Goal: Information Seeking & Learning: Compare options

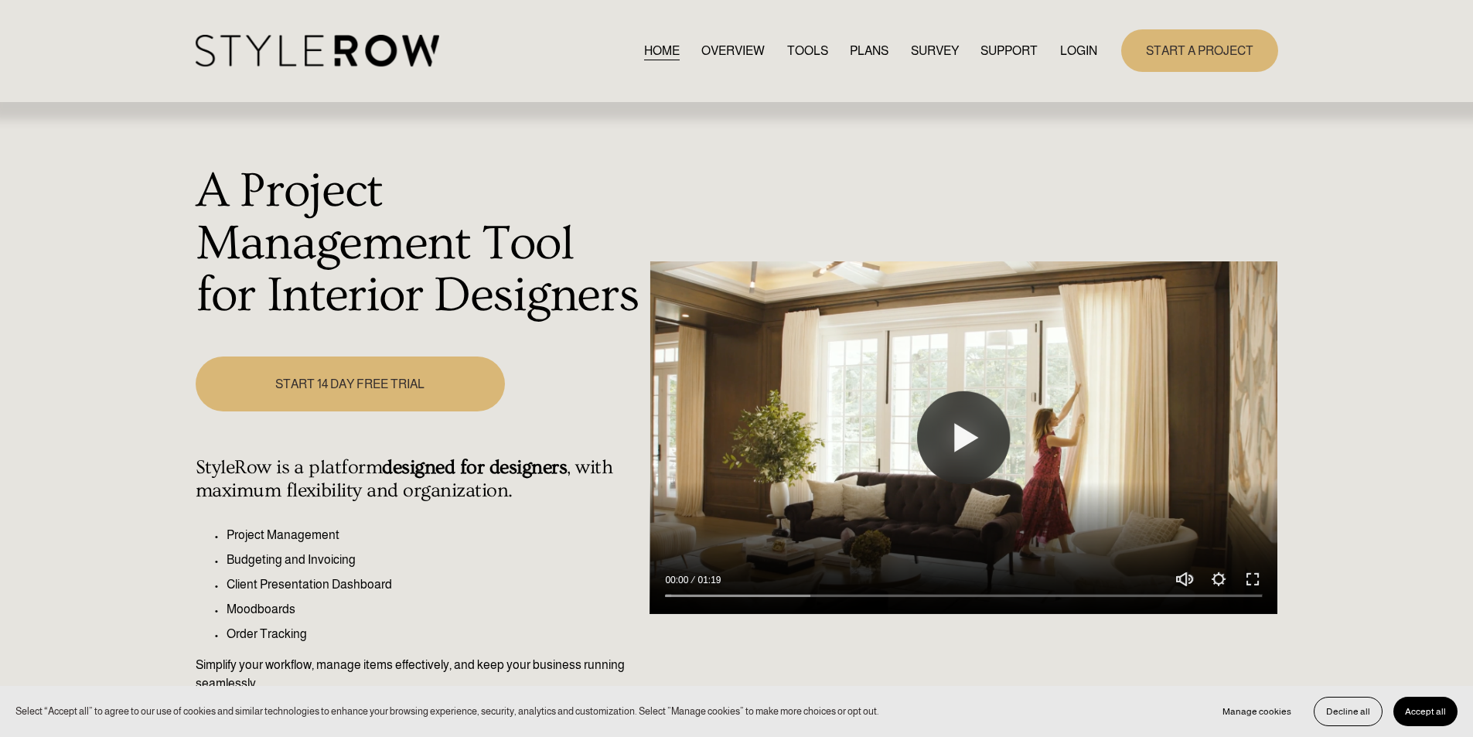
click at [1064, 50] on link "LOGIN" at bounding box center [1078, 50] width 37 height 21
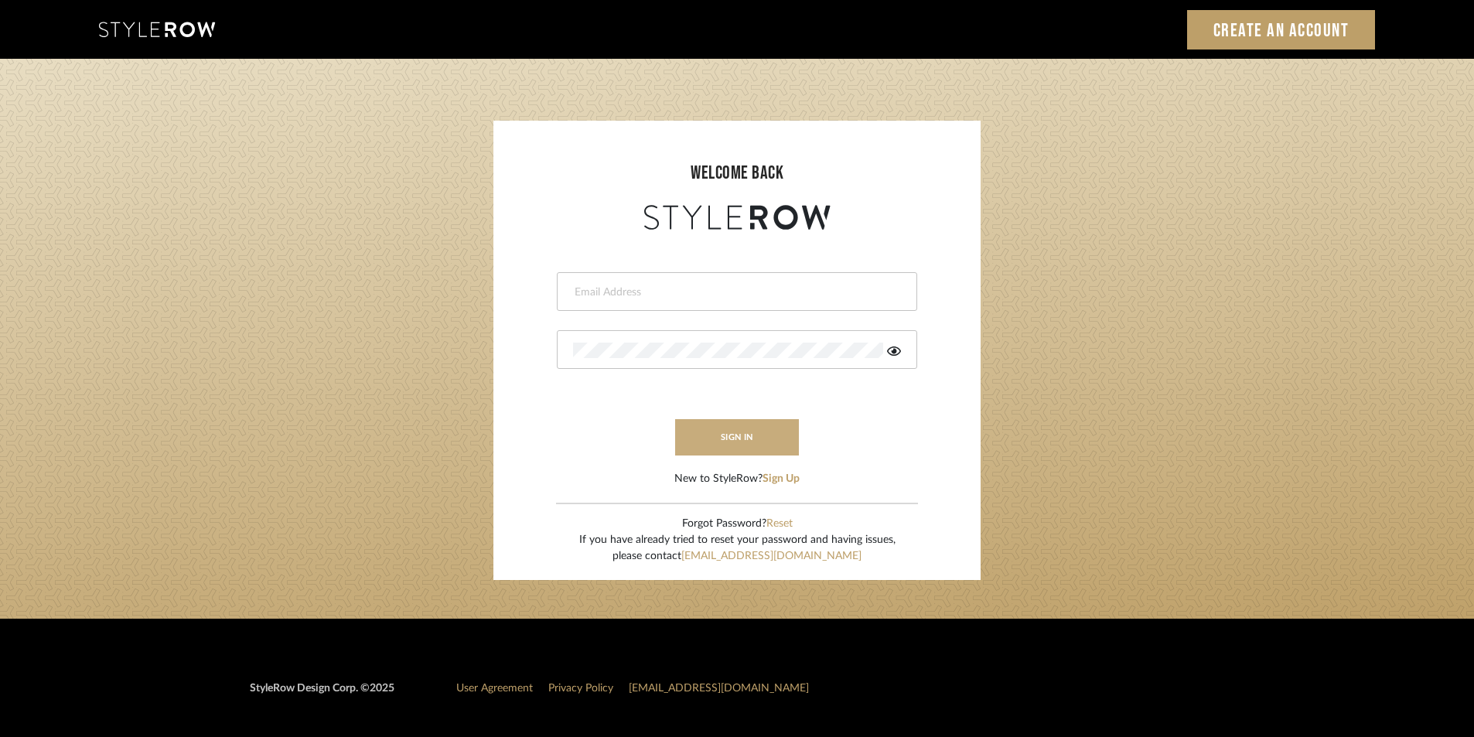
type input "stylerowproducts1@mancini-design.com"
drag, startPoint x: 731, startPoint y: 439, endPoint x: 713, endPoint y: 439, distance: 17.8
click at [713, 439] on button "sign in" at bounding box center [737, 437] width 124 height 36
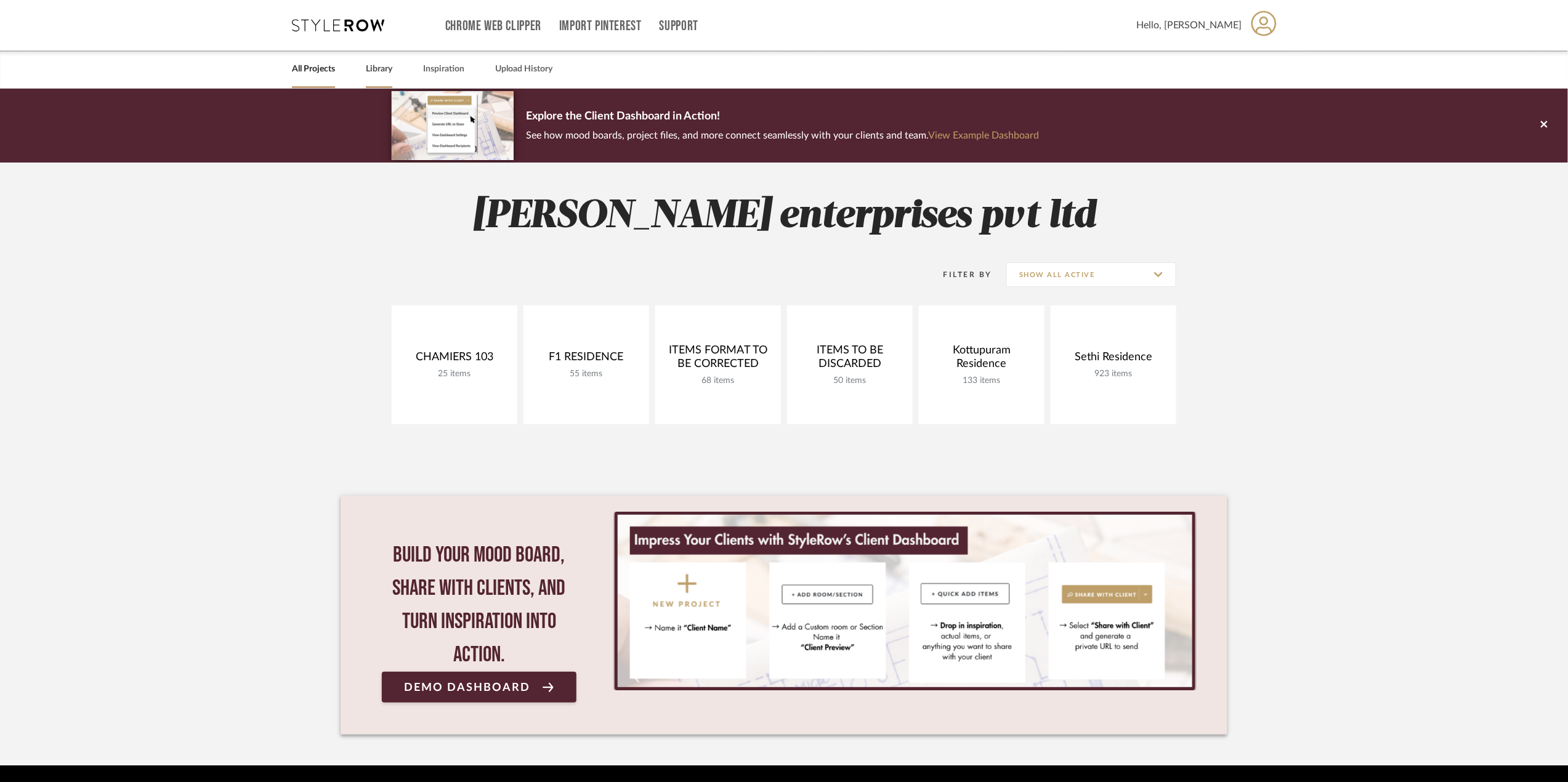
click at [377, 82] on div "Library" at bounding box center [378, 68] width 26 height 37
drag, startPoint x: 381, startPoint y: 76, endPoint x: 369, endPoint y: 63, distance: 17.7
click at [369, 63] on link "Library" at bounding box center [378, 69] width 26 height 17
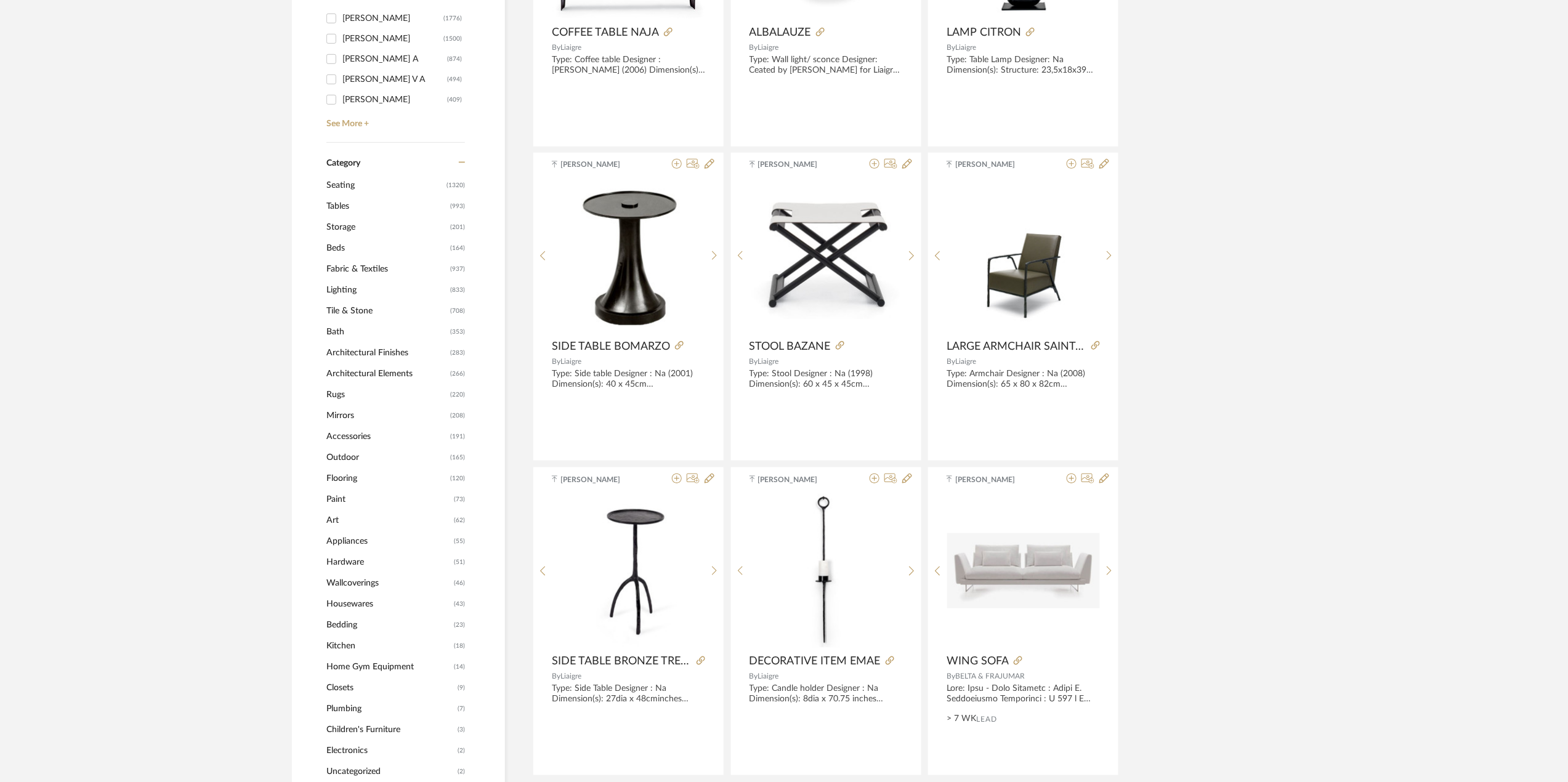
scroll to position [410, 0]
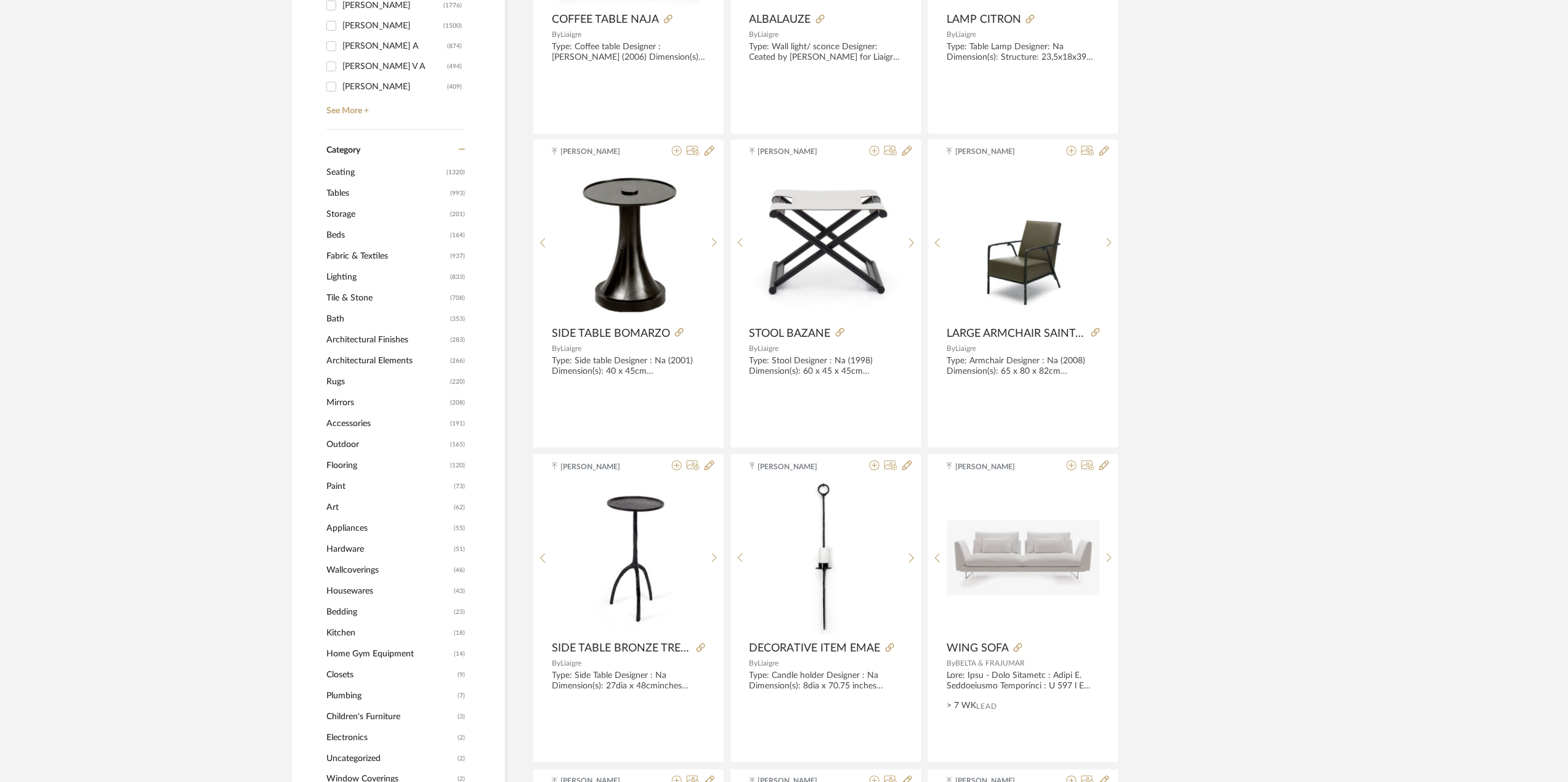
drag, startPoint x: 363, startPoint y: 167, endPoint x: 348, endPoint y: 171, distance: 15.5
click at [348, 171] on span "Seating" at bounding box center [385, 172] width 117 height 21
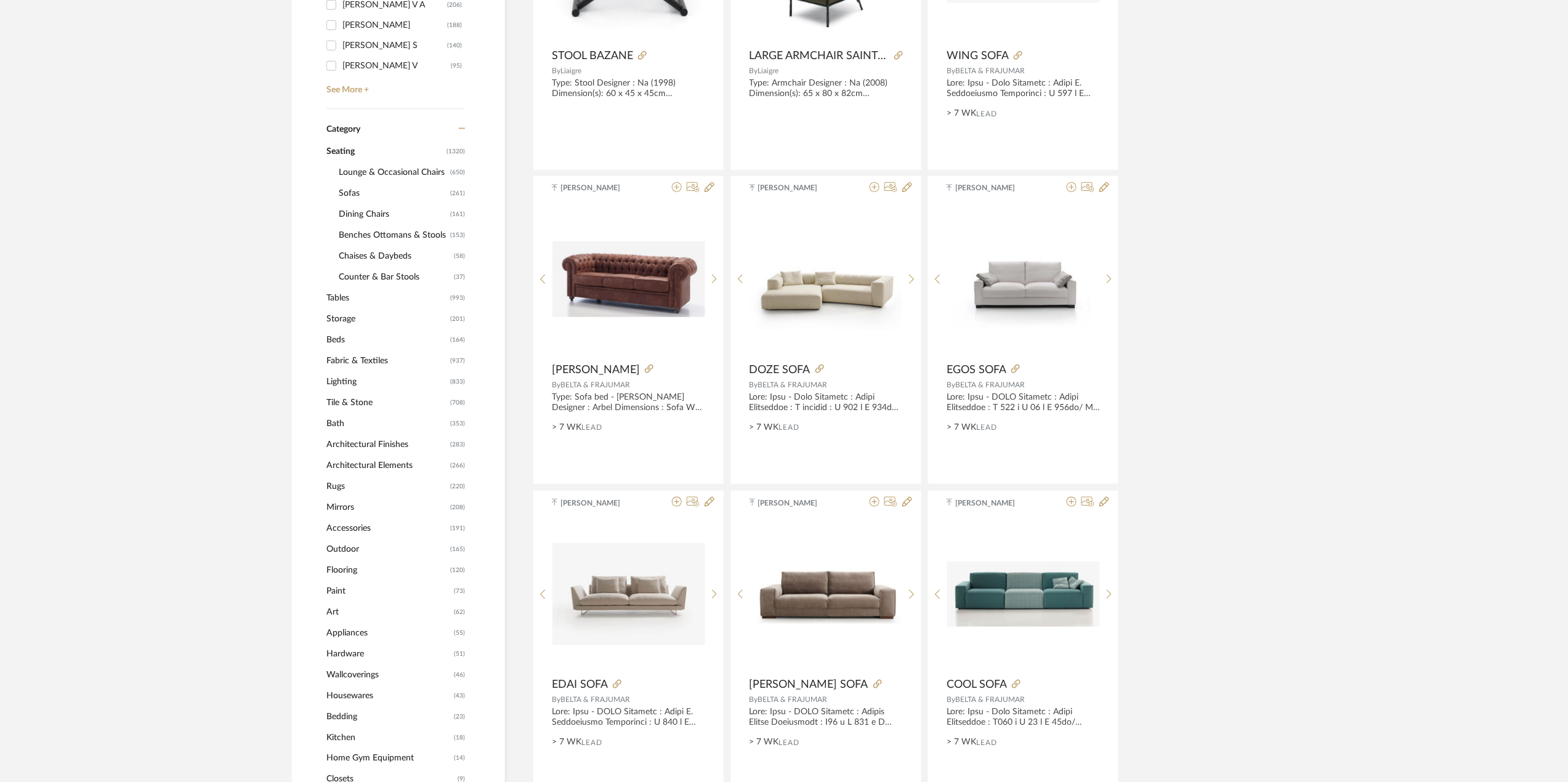
scroll to position [409, 0]
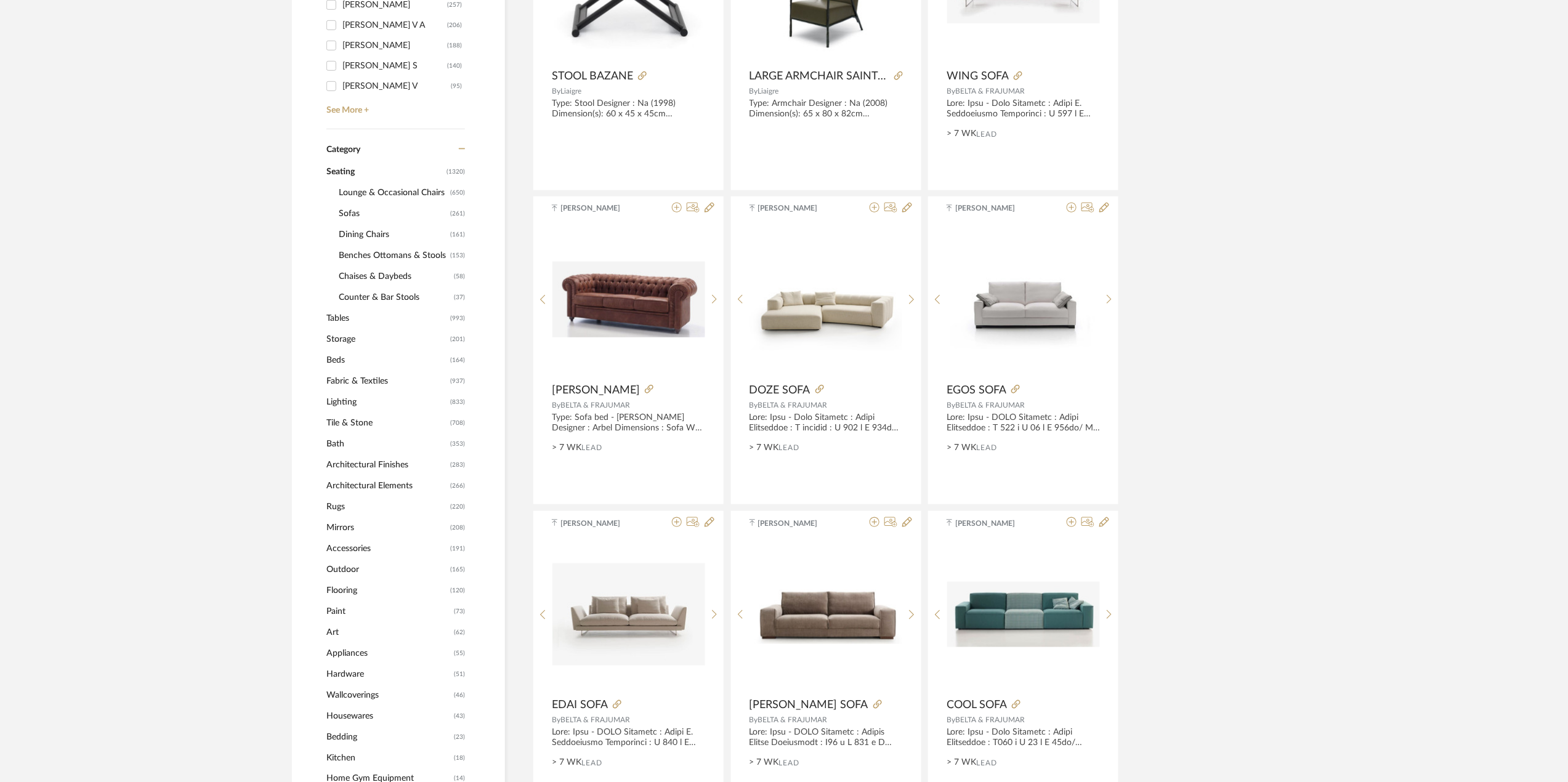
click at [362, 213] on span "Sofas" at bounding box center [393, 213] width 108 height 21
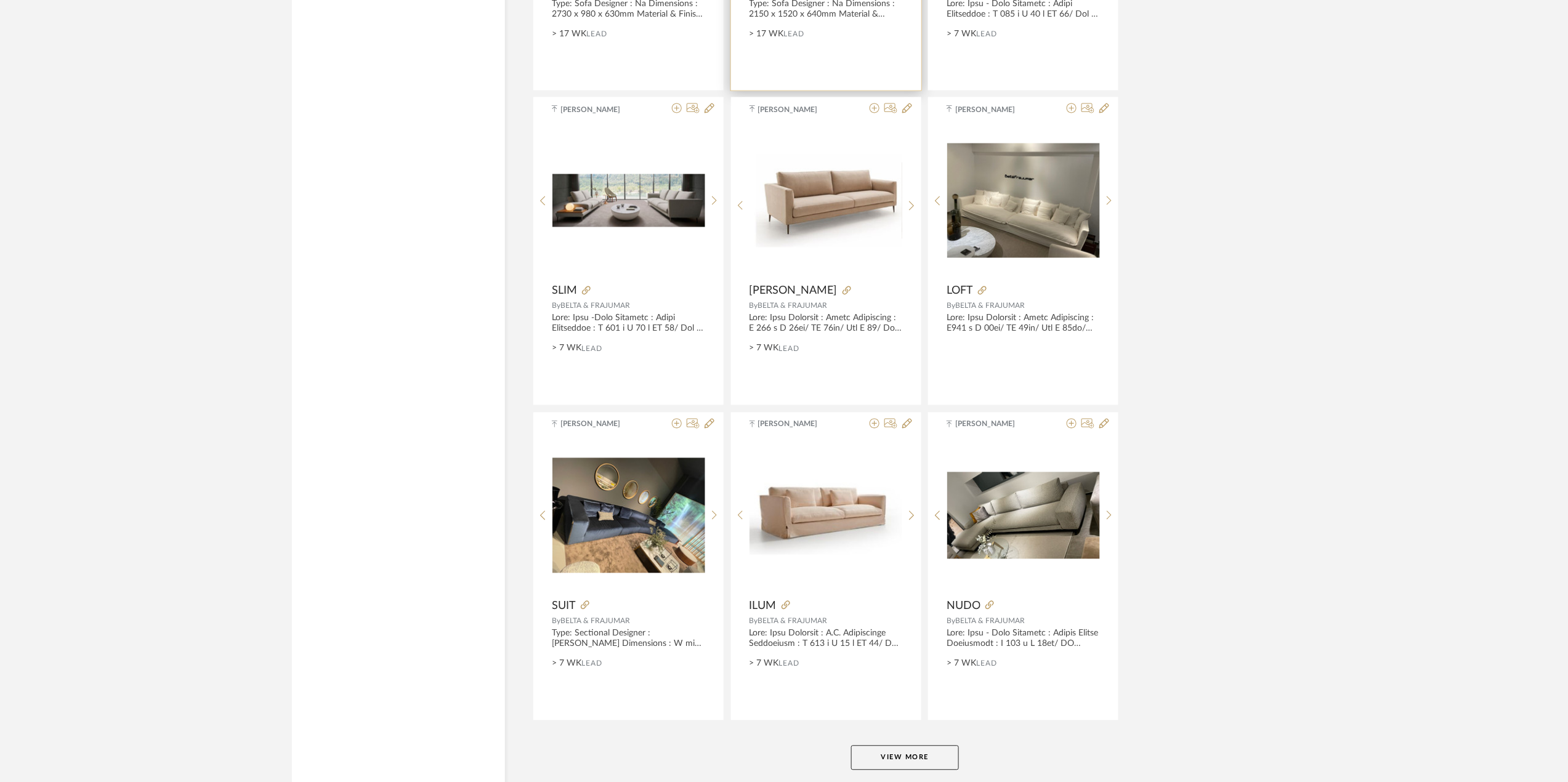
scroll to position [3417, 0]
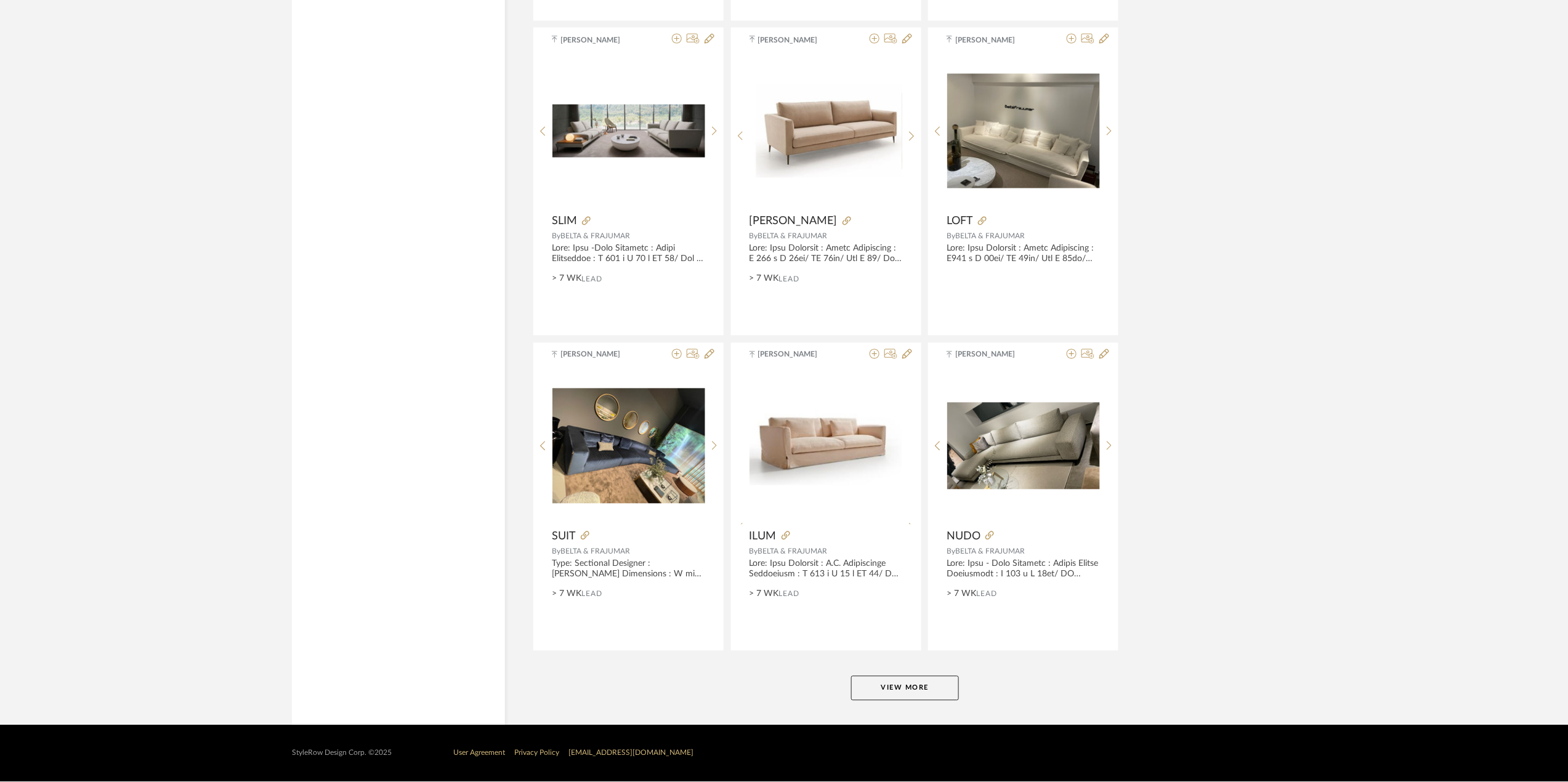
click at [885, 684] on button "View More" at bounding box center [905, 688] width 108 height 25
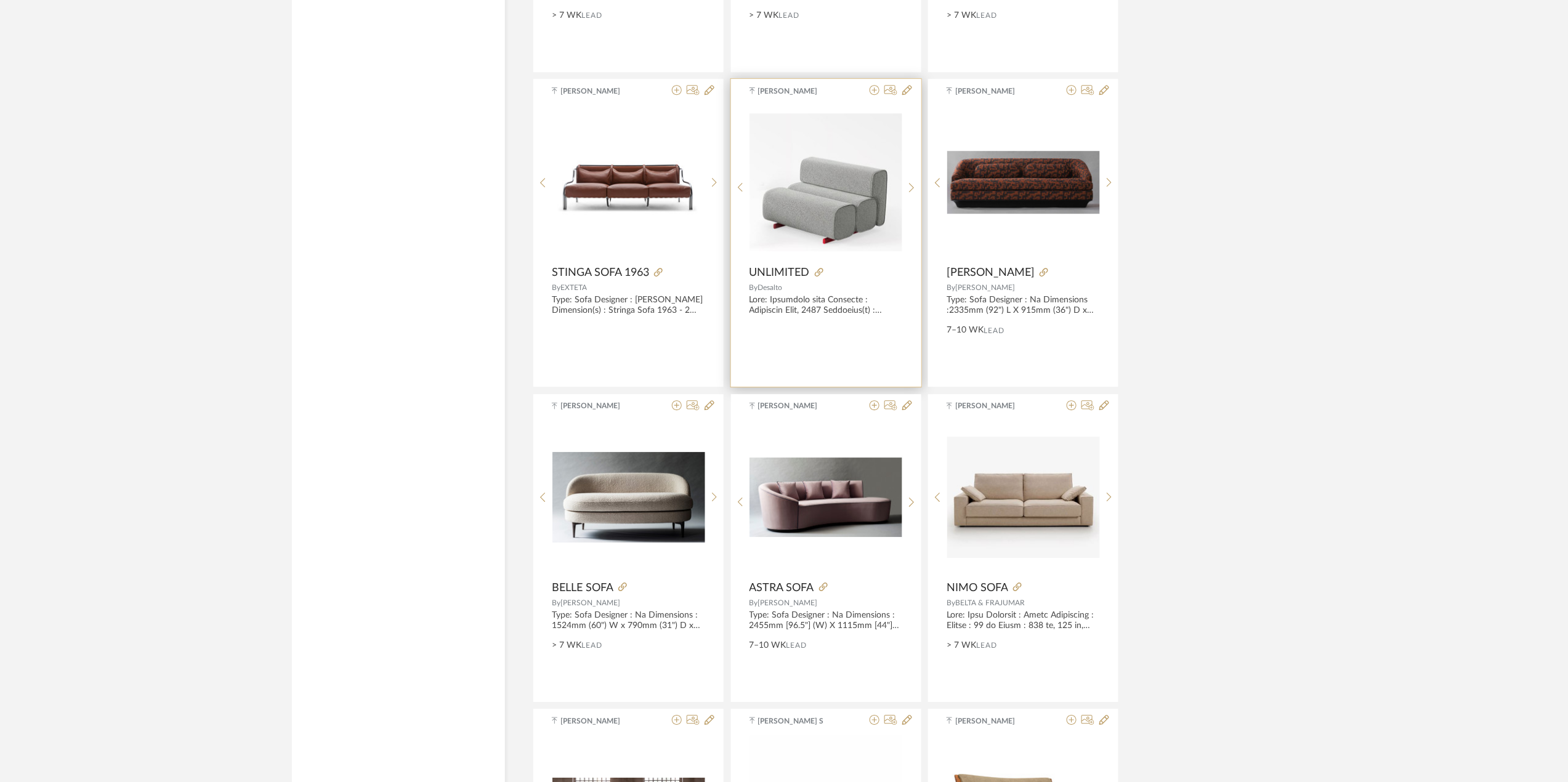
scroll to position [4074, 0]
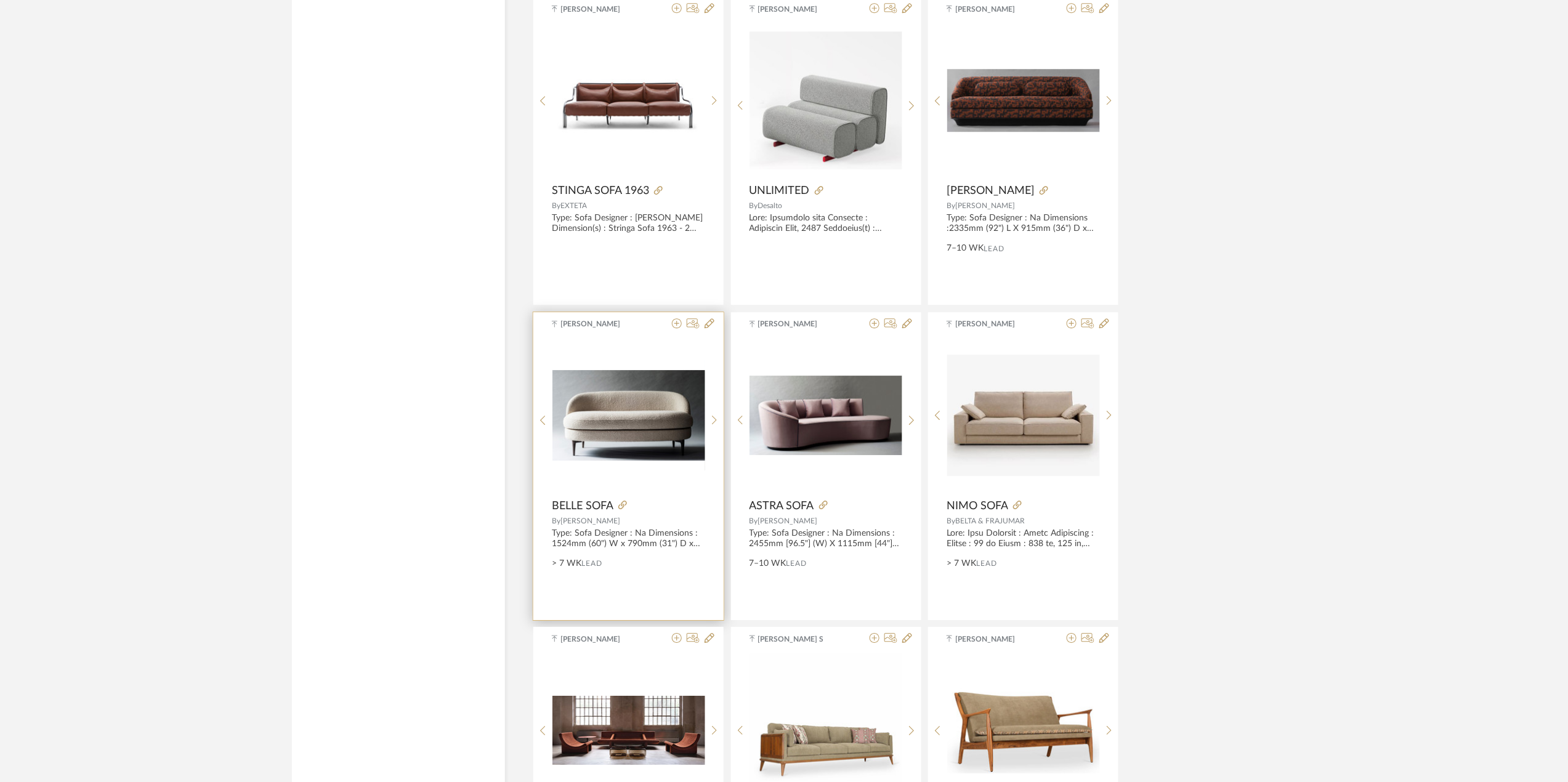
click at [0, 0] on div at bounding box center [0, 0] width 0 height 0
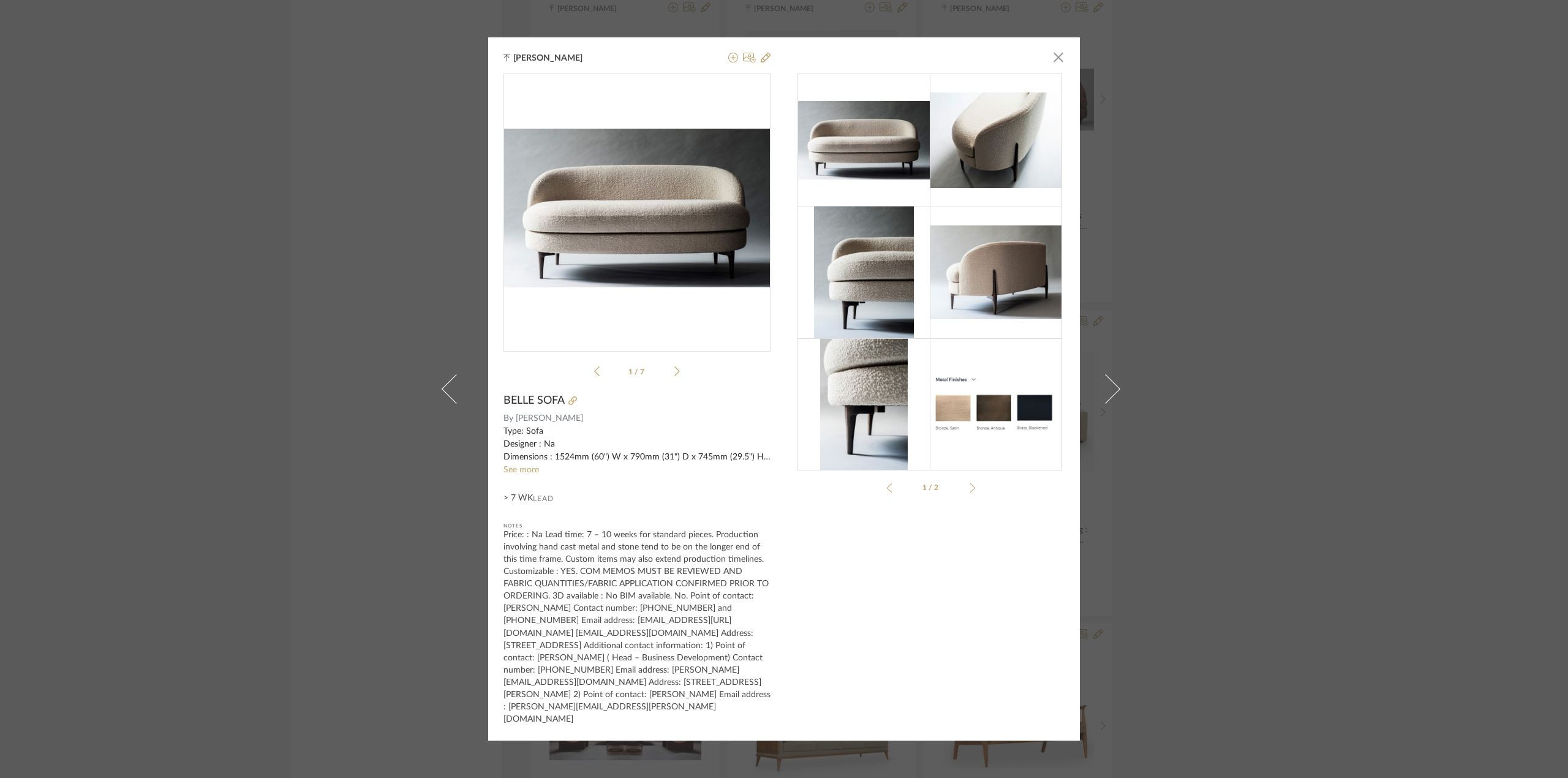
click at [511, 475] on link "See more" at bounding box center [521, 470] width 36 height 9
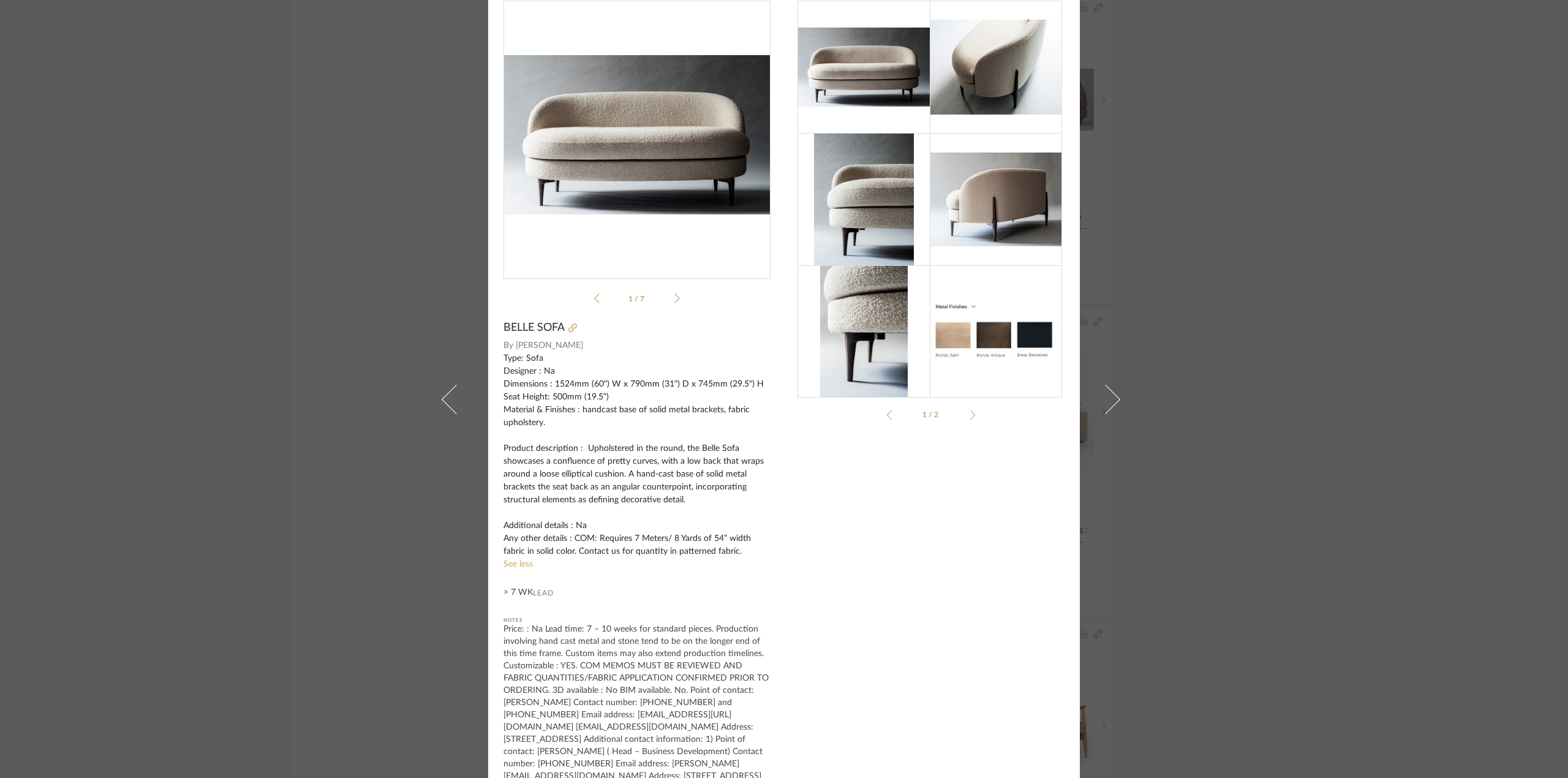
scroll to position [67, 0]
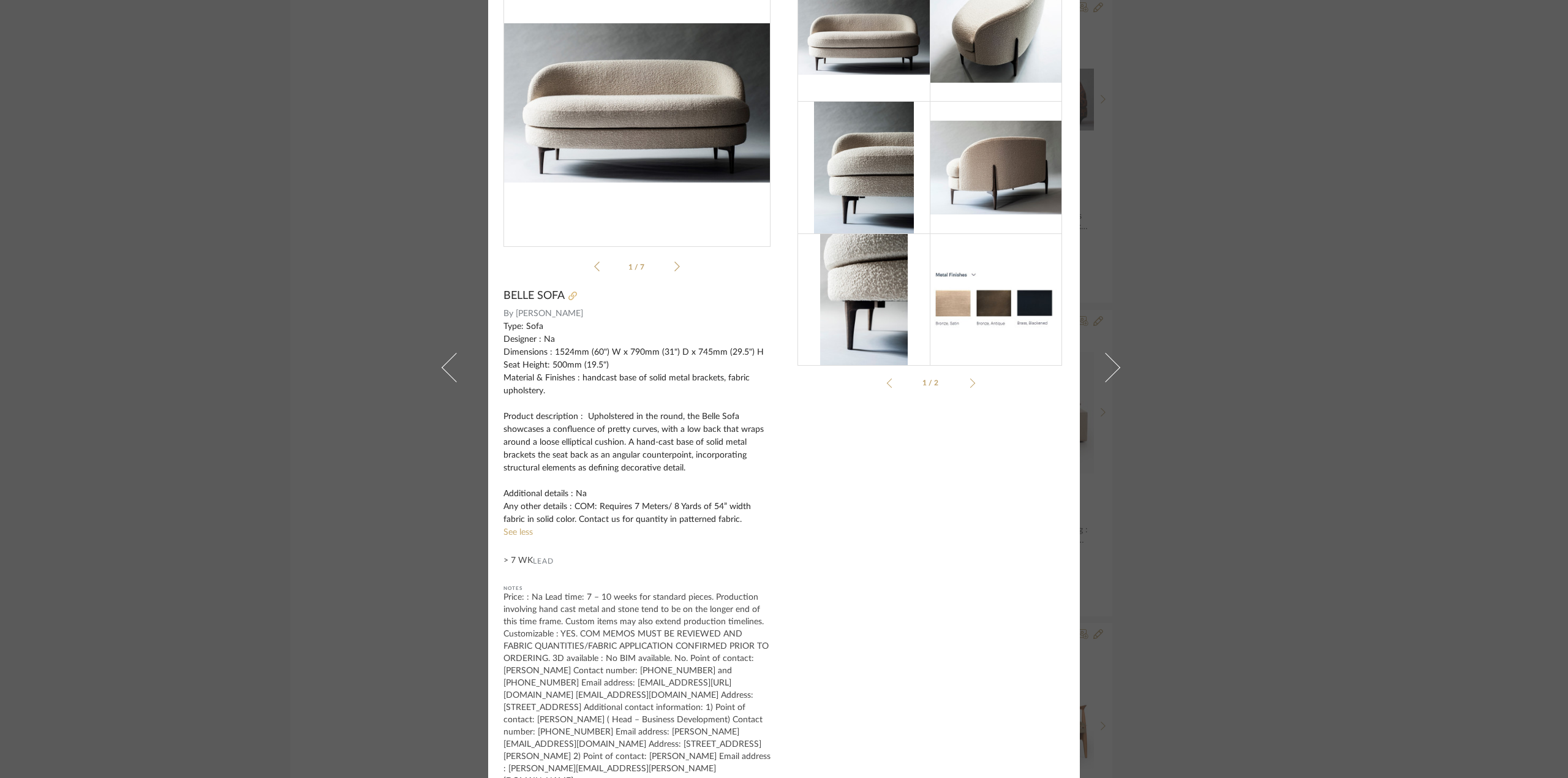
click at [569, 294] on icon at bounding box center [573, 296] width 9 height 9
click at [1262, 182] on div "Tehseen Mukadam × pdfs-pub_belle-sofa.pdf pdfs-pub_belle-sofa.pdf 1 / 7 BELLE S…" at bounding box center [784, 389] width 1568 height 778
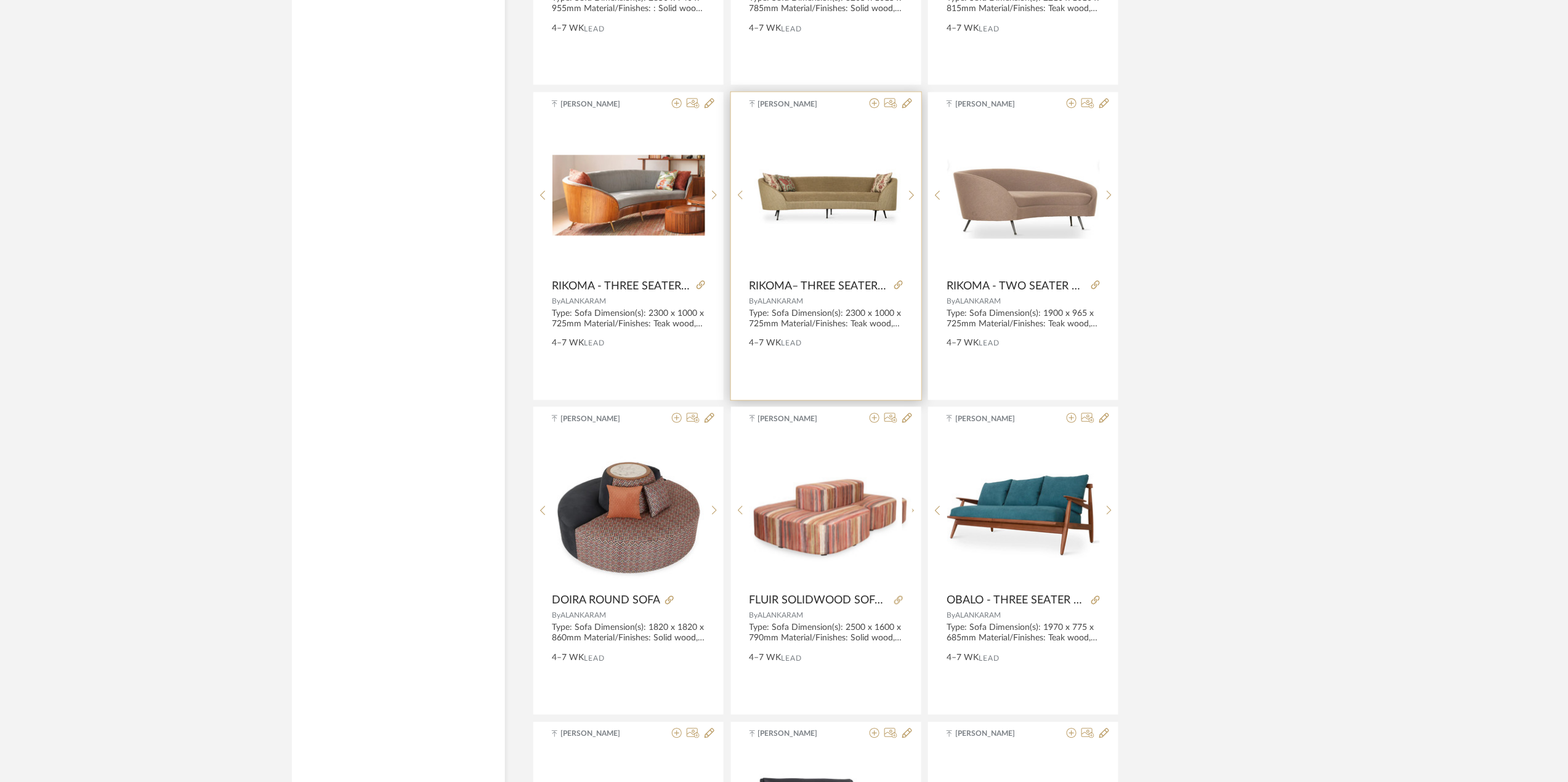
scroll to position [5552, 0]
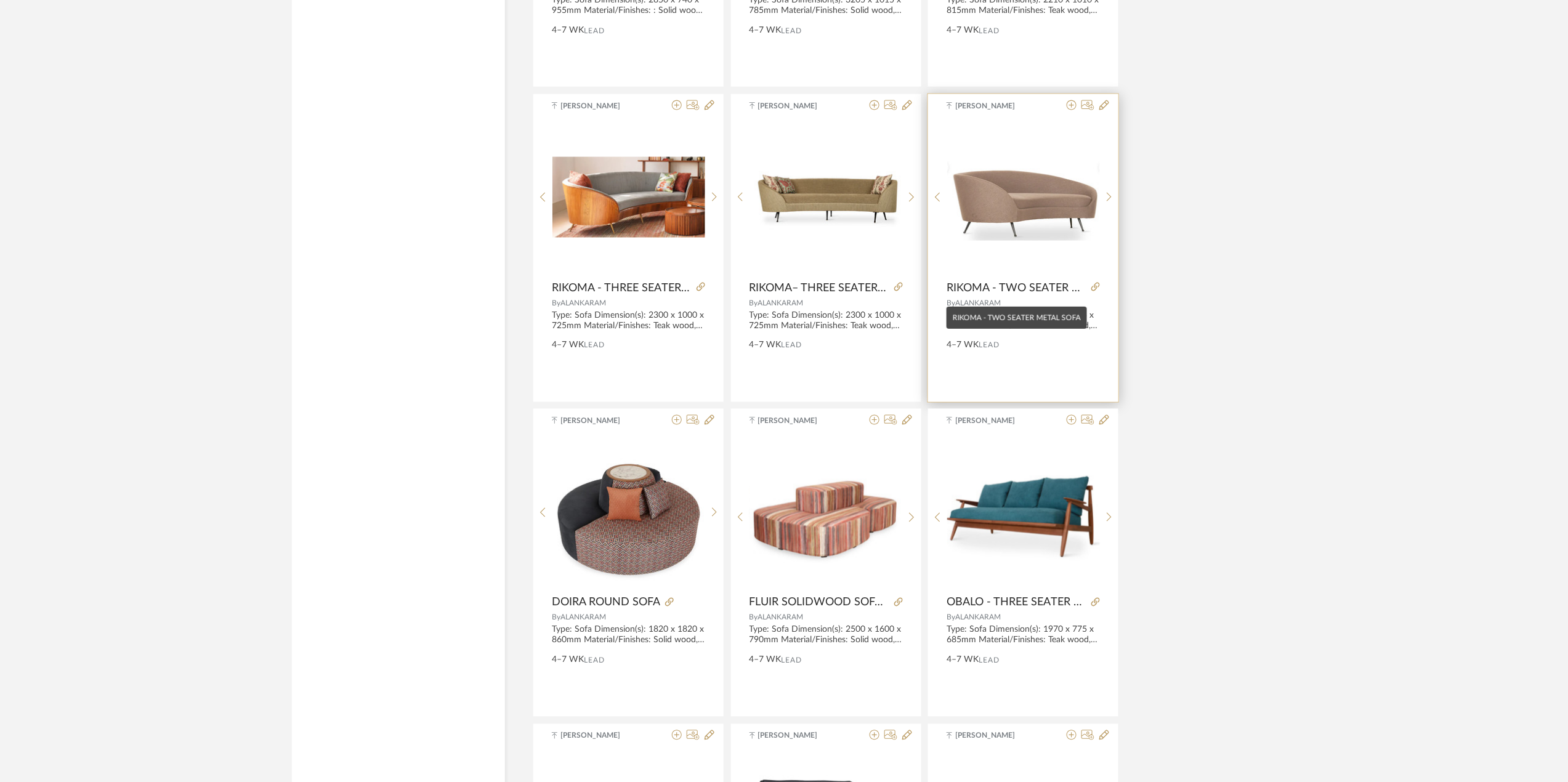
click at [966, 289] on span "RIKOMA - TWO SEATER METAL SOFA" at bounding box center [1017, 287] width 140 height 14
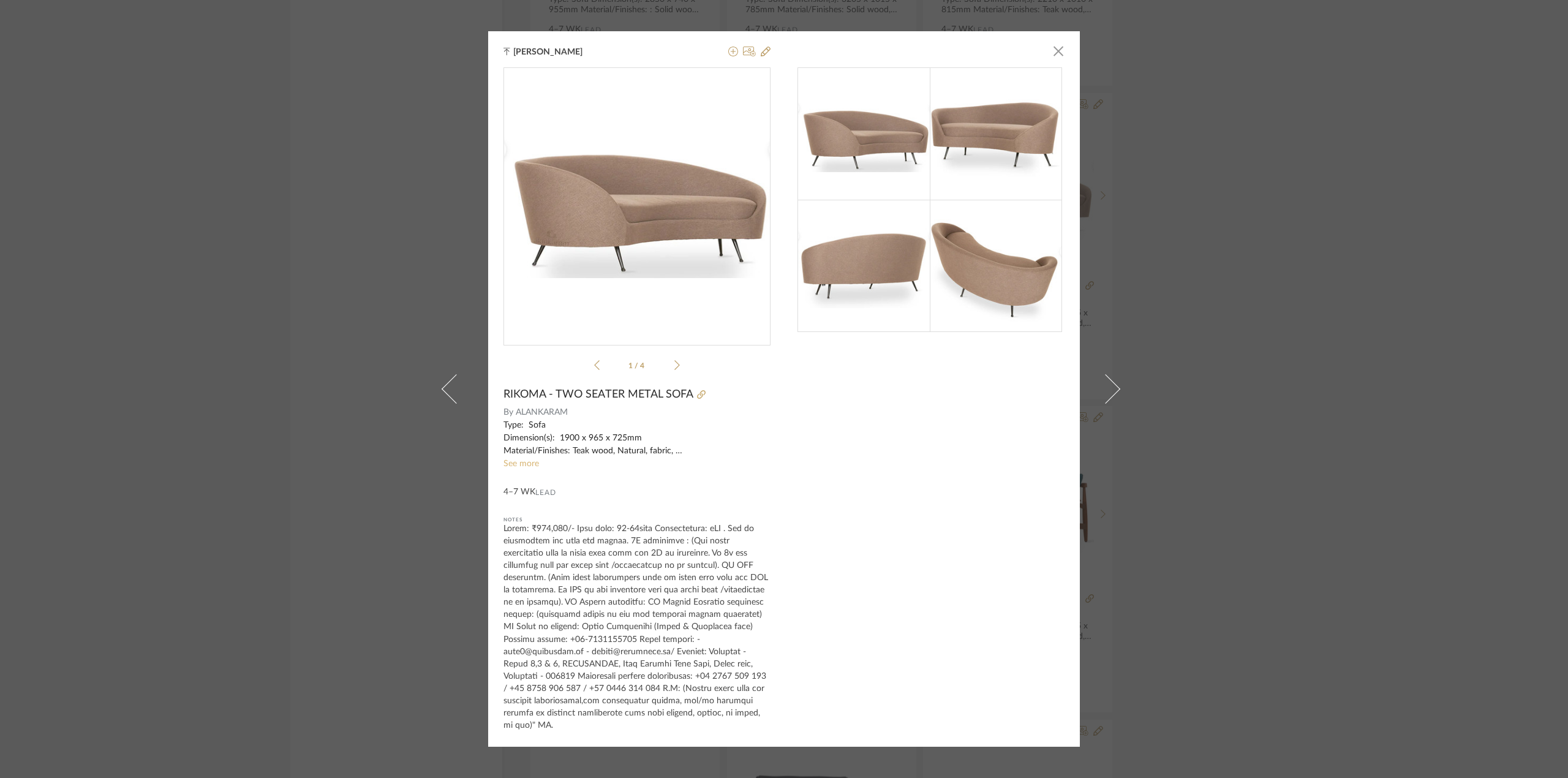
click at [518, 468] on link "See more" at bounding box center [521, 463] width 36 height 9
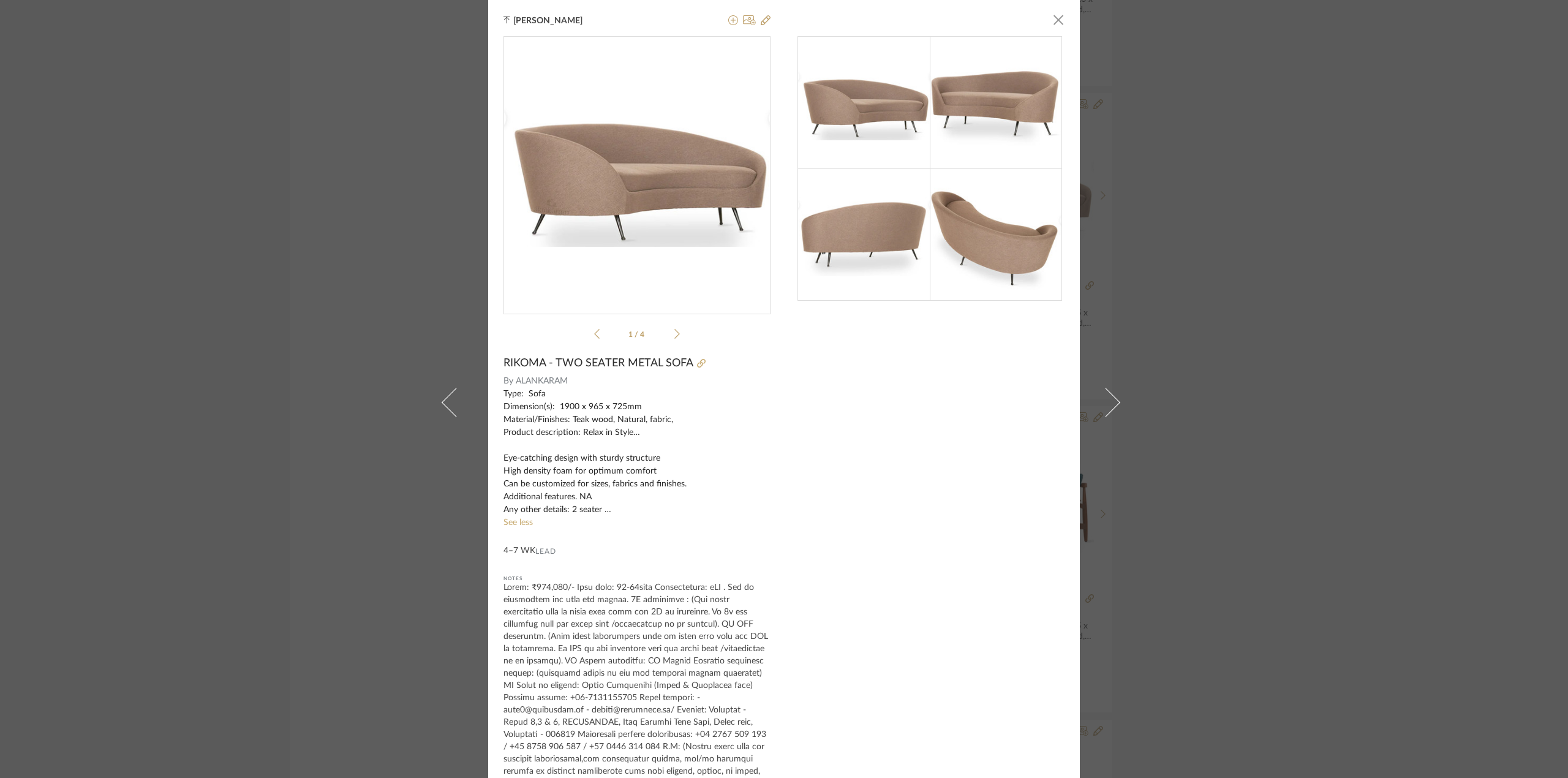
scroll to position [15, 0]
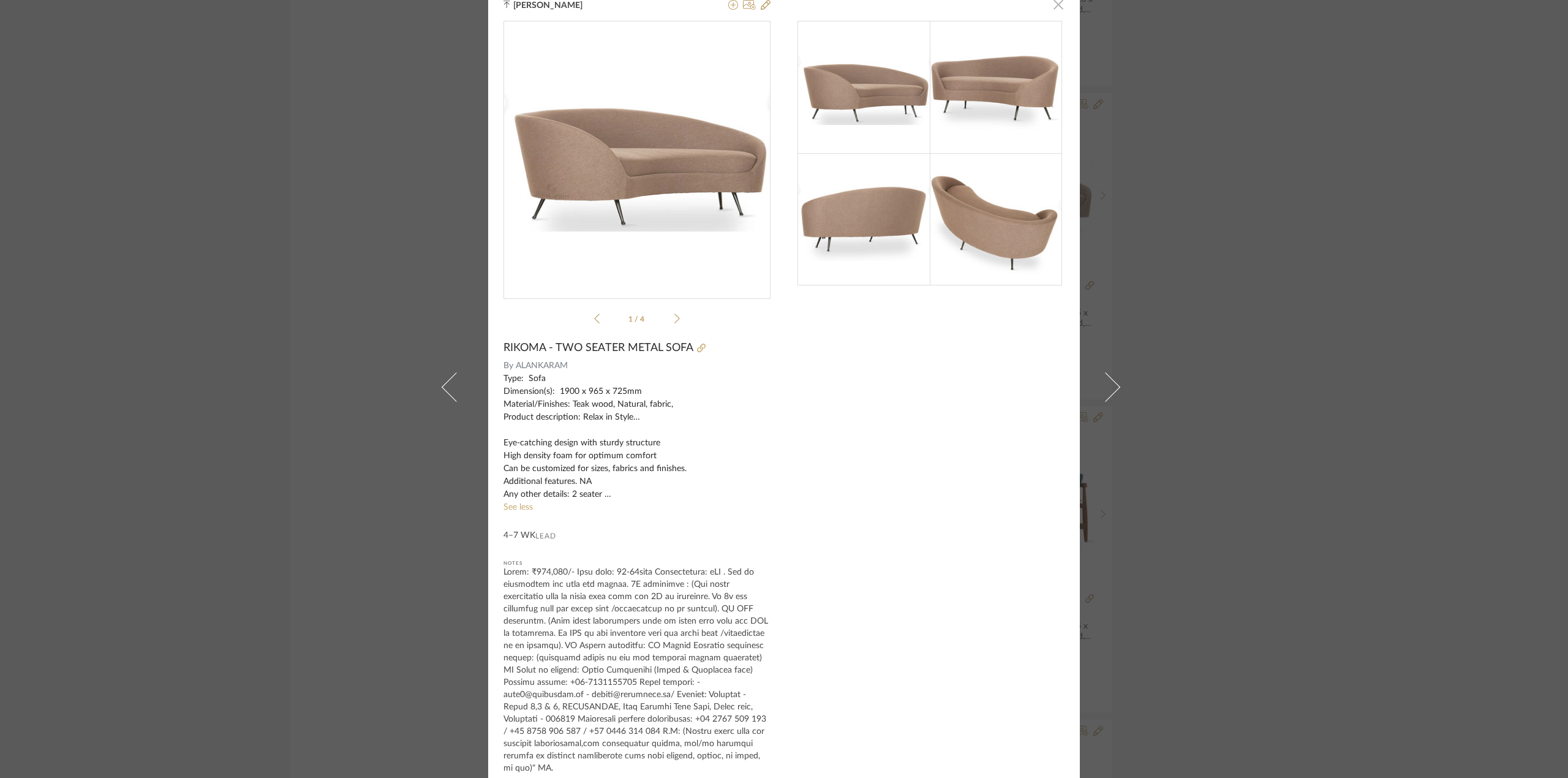
click at [1052, 9] on span "button" at bounding box center [1058, 4] width 25 height 25
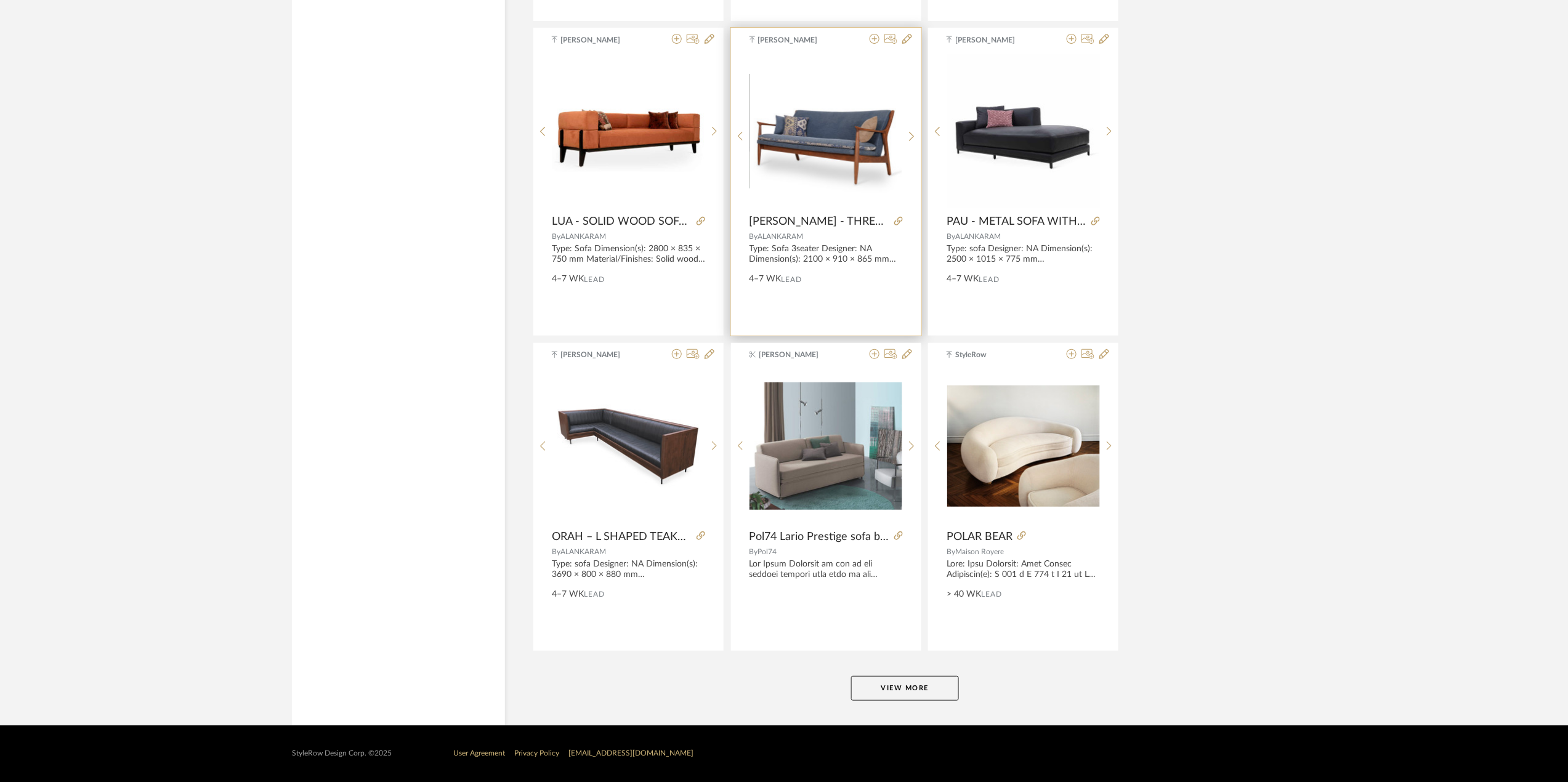
scroll to position [7203, 0]
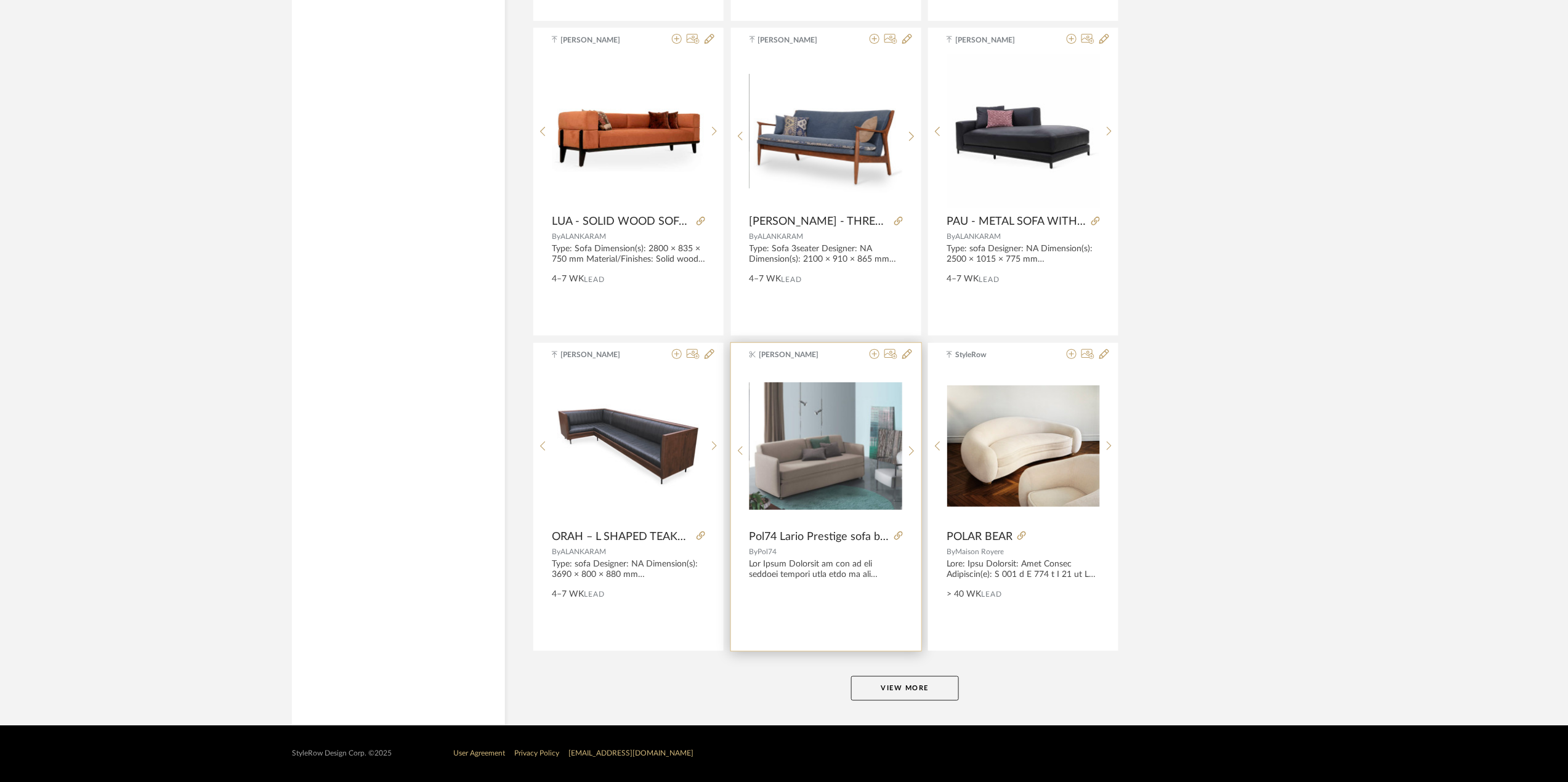
drag, startPoint x: 890, startPoint y: 692, endPoint x: 831, endPoint y: 635, distance: 82.0
click at [831, 635] on div "Nishi Shah Pol74 Lario Prestige sofa bed By Pol74" at bounding box center [826, 497] width 190 height 308
drag, startPoint x: 980, startPoint y: 530, endPoint x: 973, endPoint y: 531, distance: 7.1
click at [973, 531] on span "POLAR BEAR" at bounding box center [980, 537] width 66 height 14
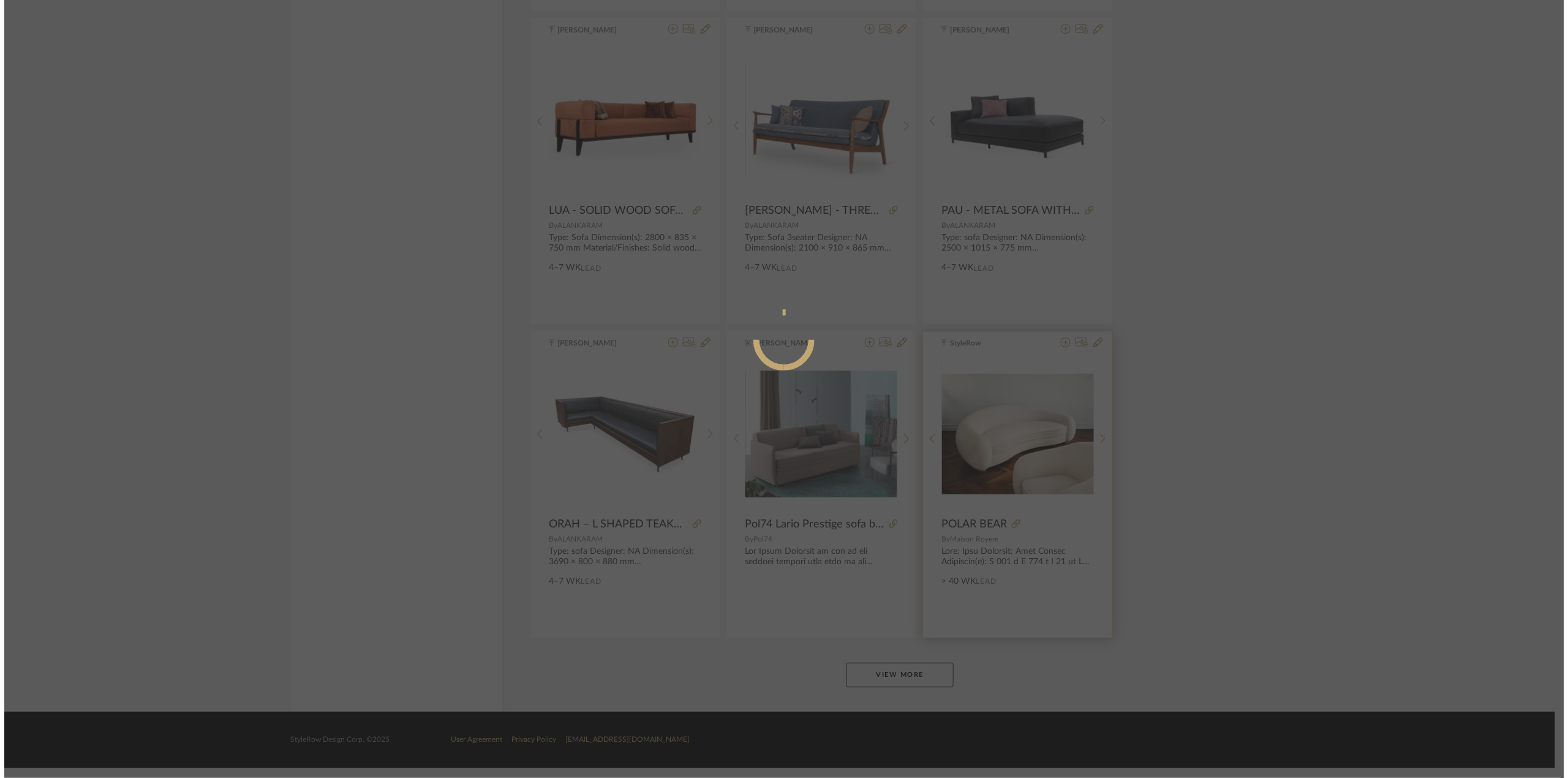
scroll to position [0, 0]
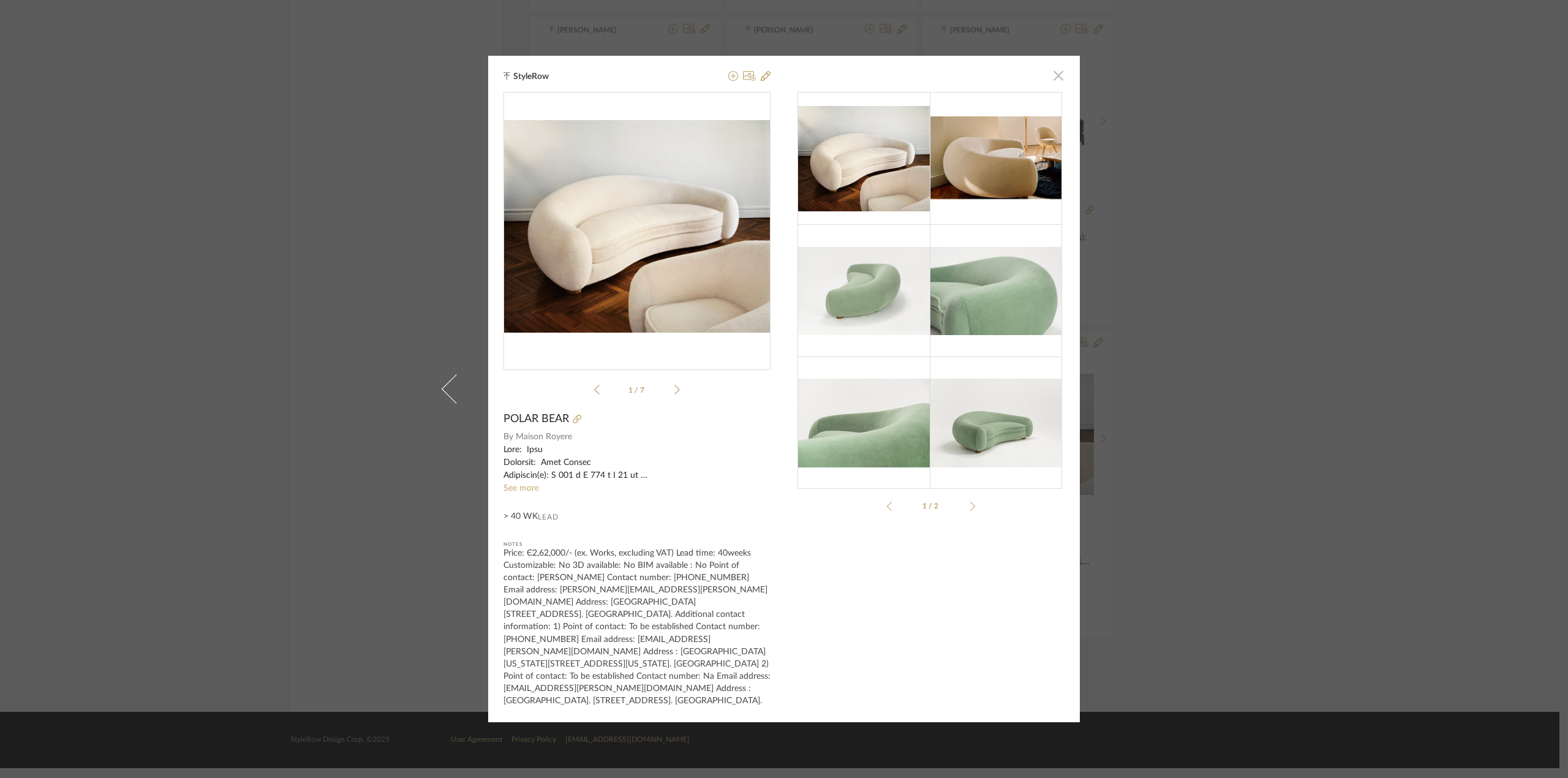
click at [1048, 82] on span "button" at bounding box center [1058, 75] width 25 height 25
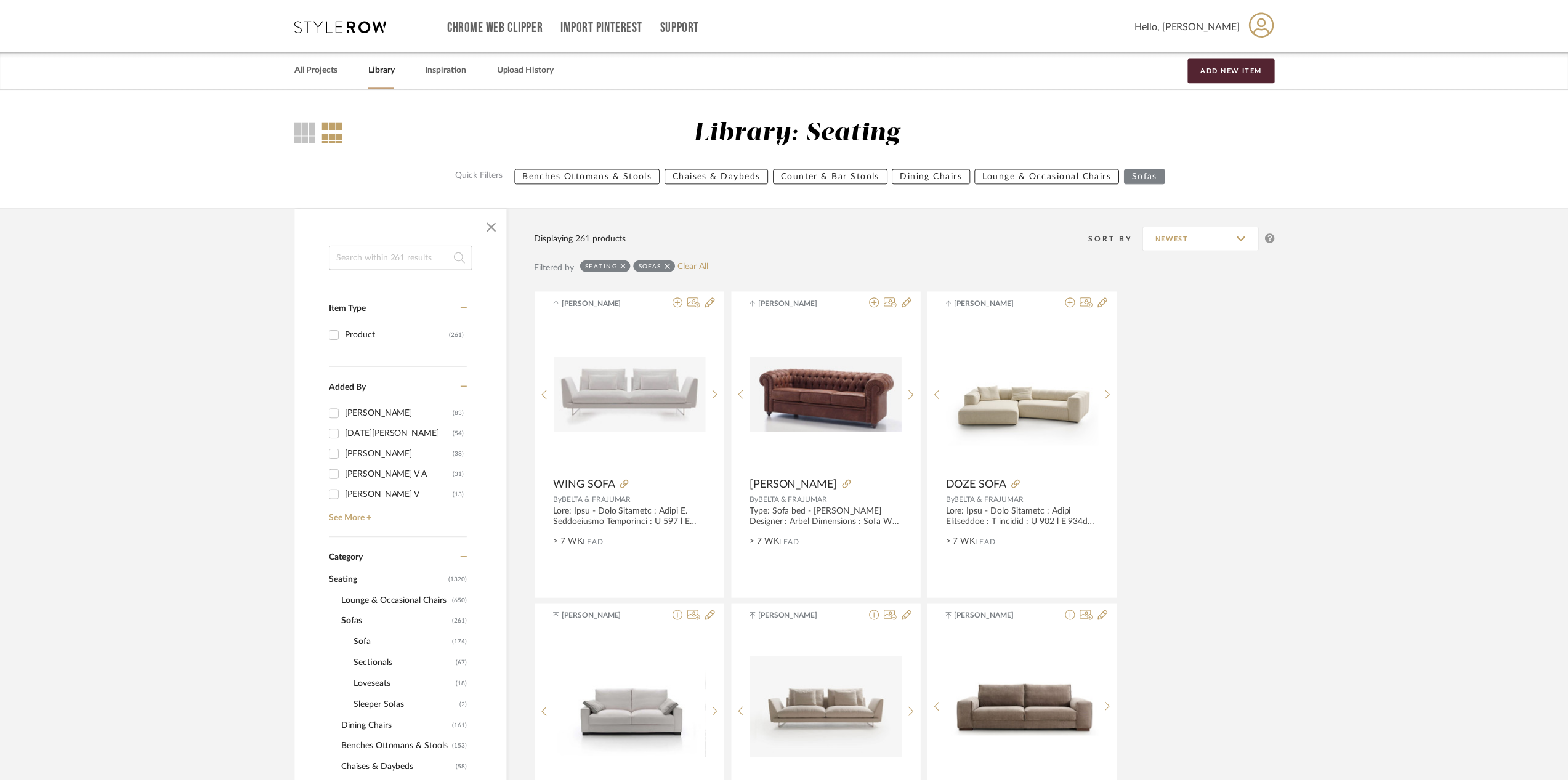
scroll to position [7203, 0]
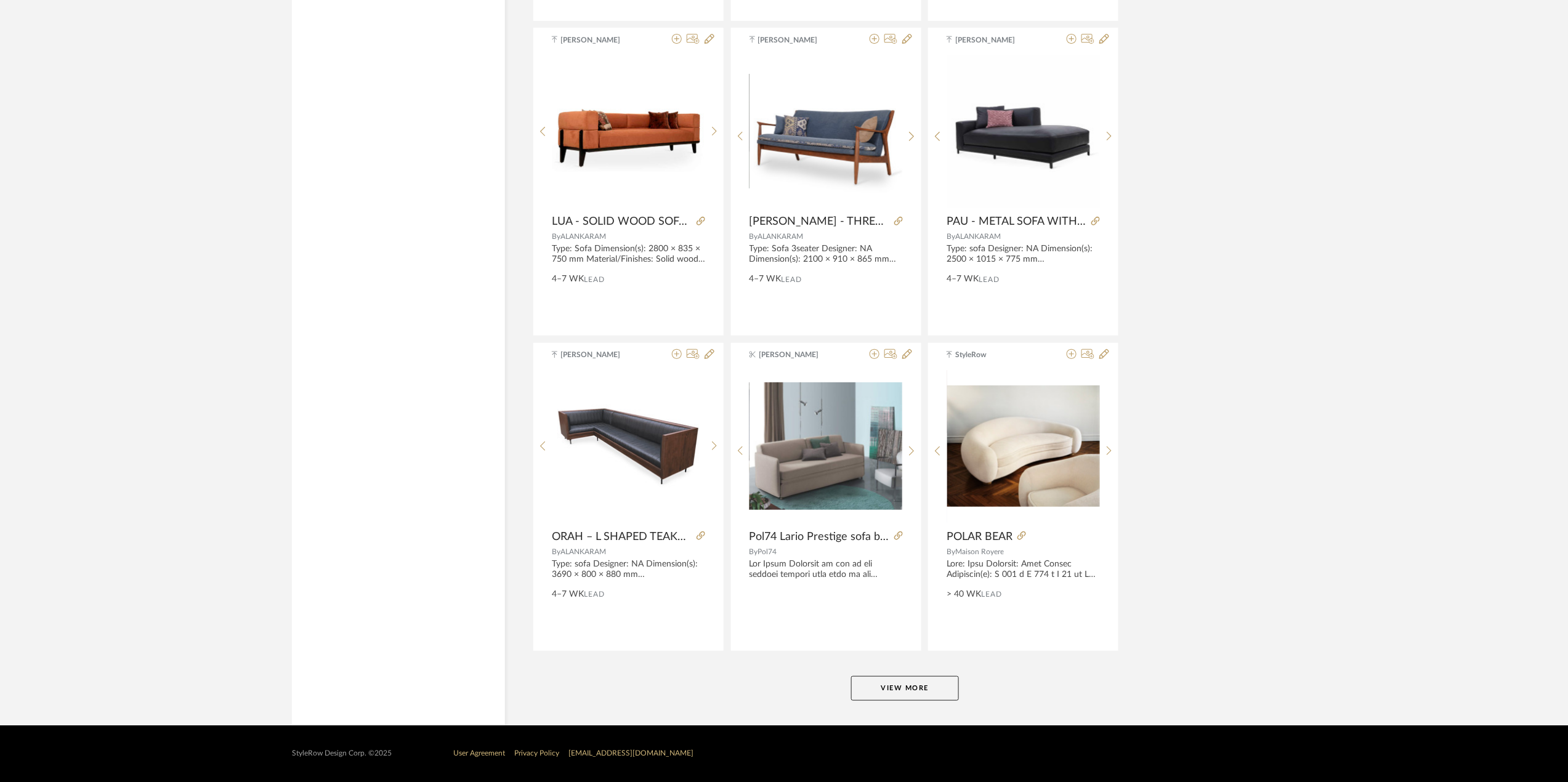
drag, startPoint x: 919, startPoint y: 678, endPoint x: 914, endPoint y: 685, distance: 8.6
click at [914, 685] on button "View More" at bounding box center [905, 688] width 108 height 25
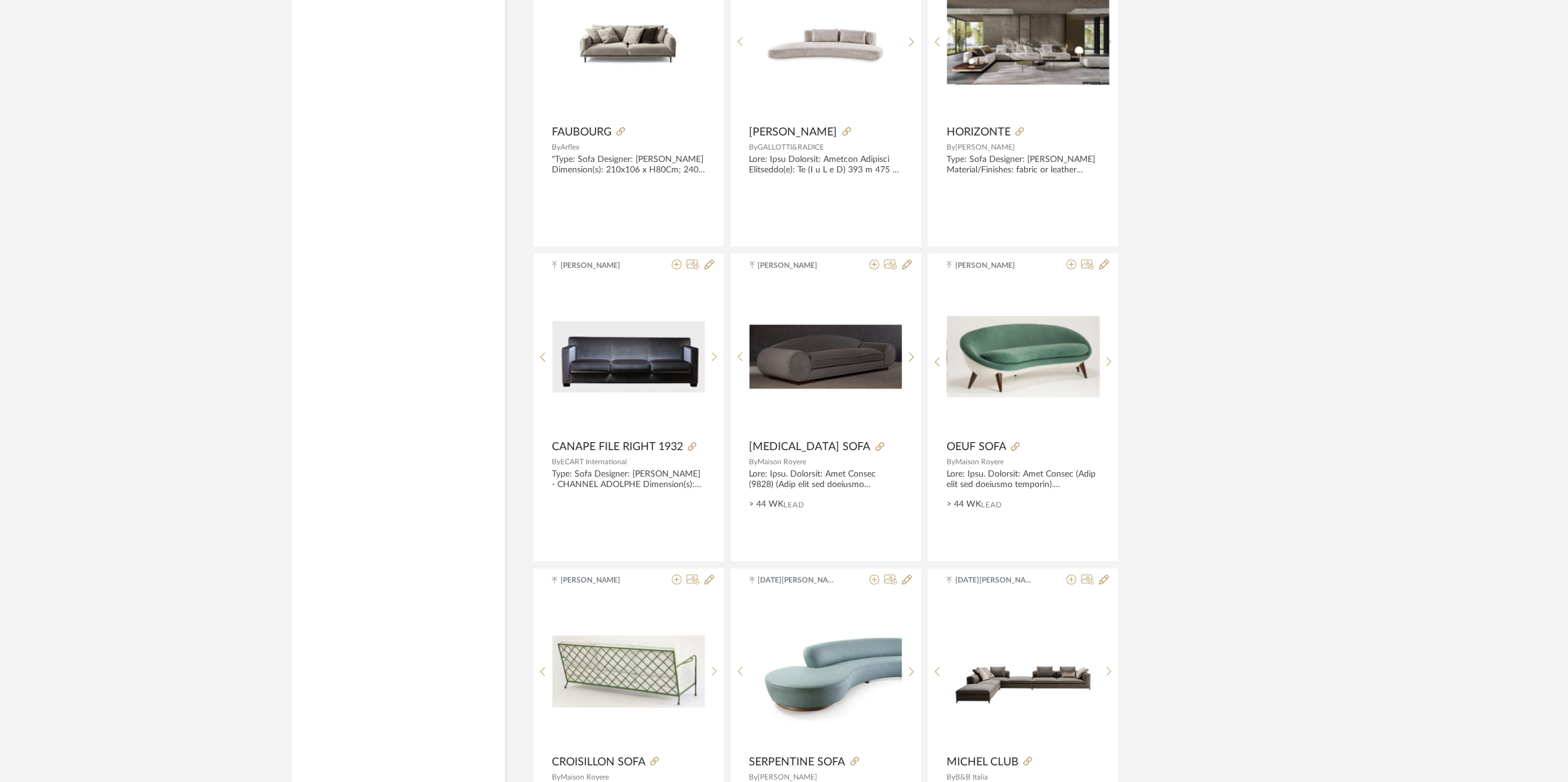
scroll to position [8271, 0]
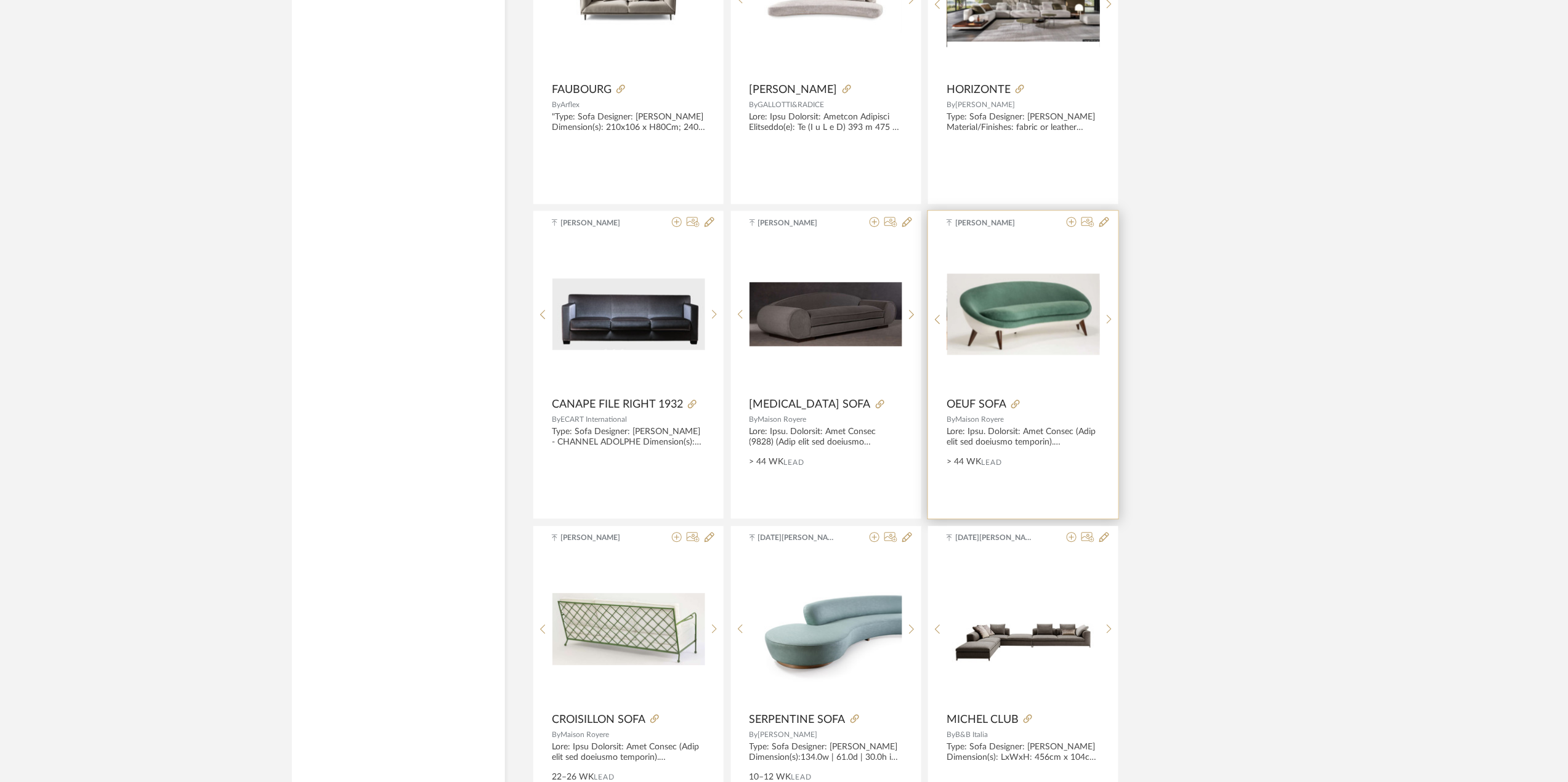
click at [991, 412] on span "OEUF SOFA" at bounding box center [976, 405] width 60 height 14
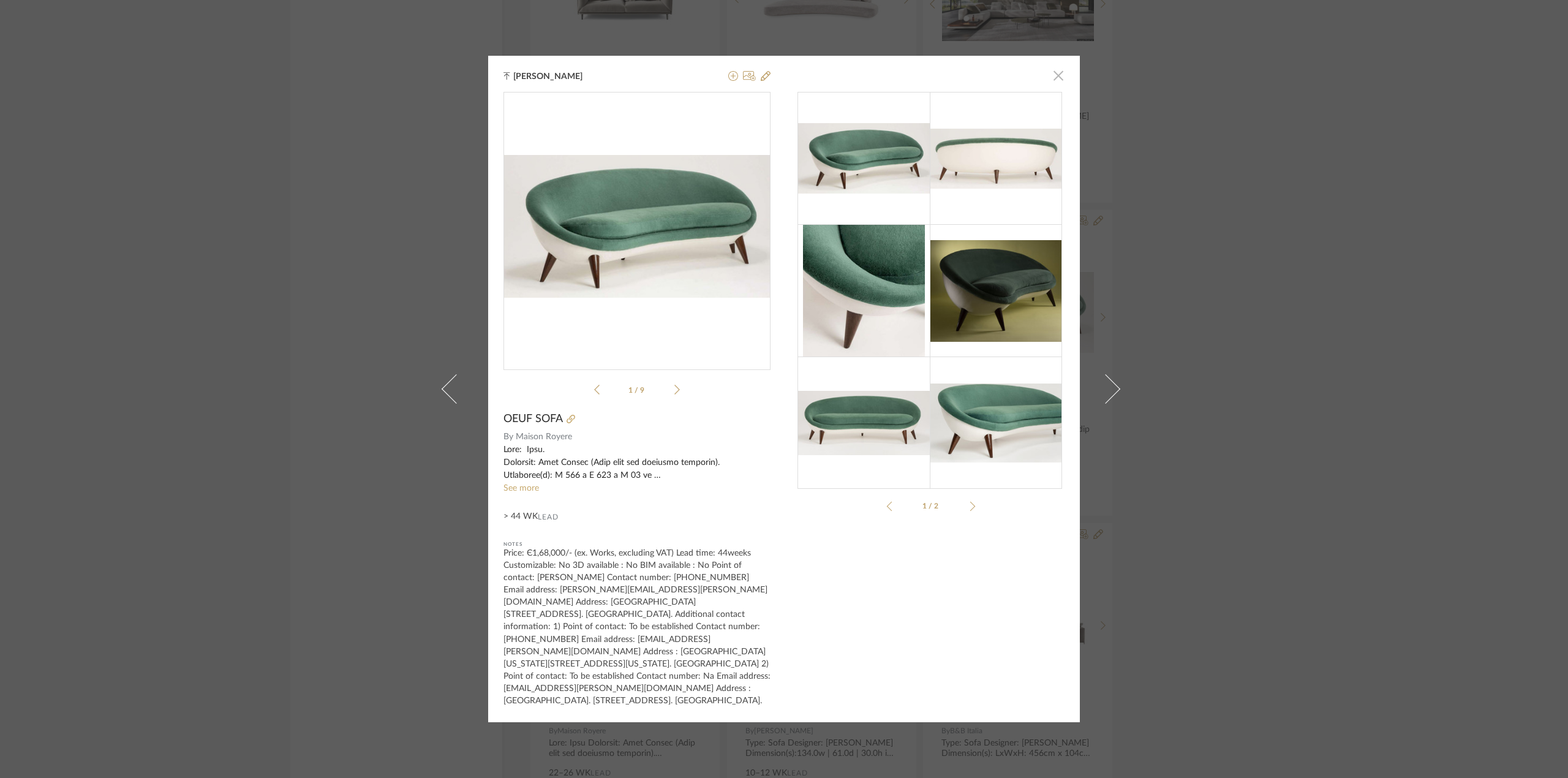
click at [1052, 88] on span "button" at bounding box center [1058, 75] width 25 height 25
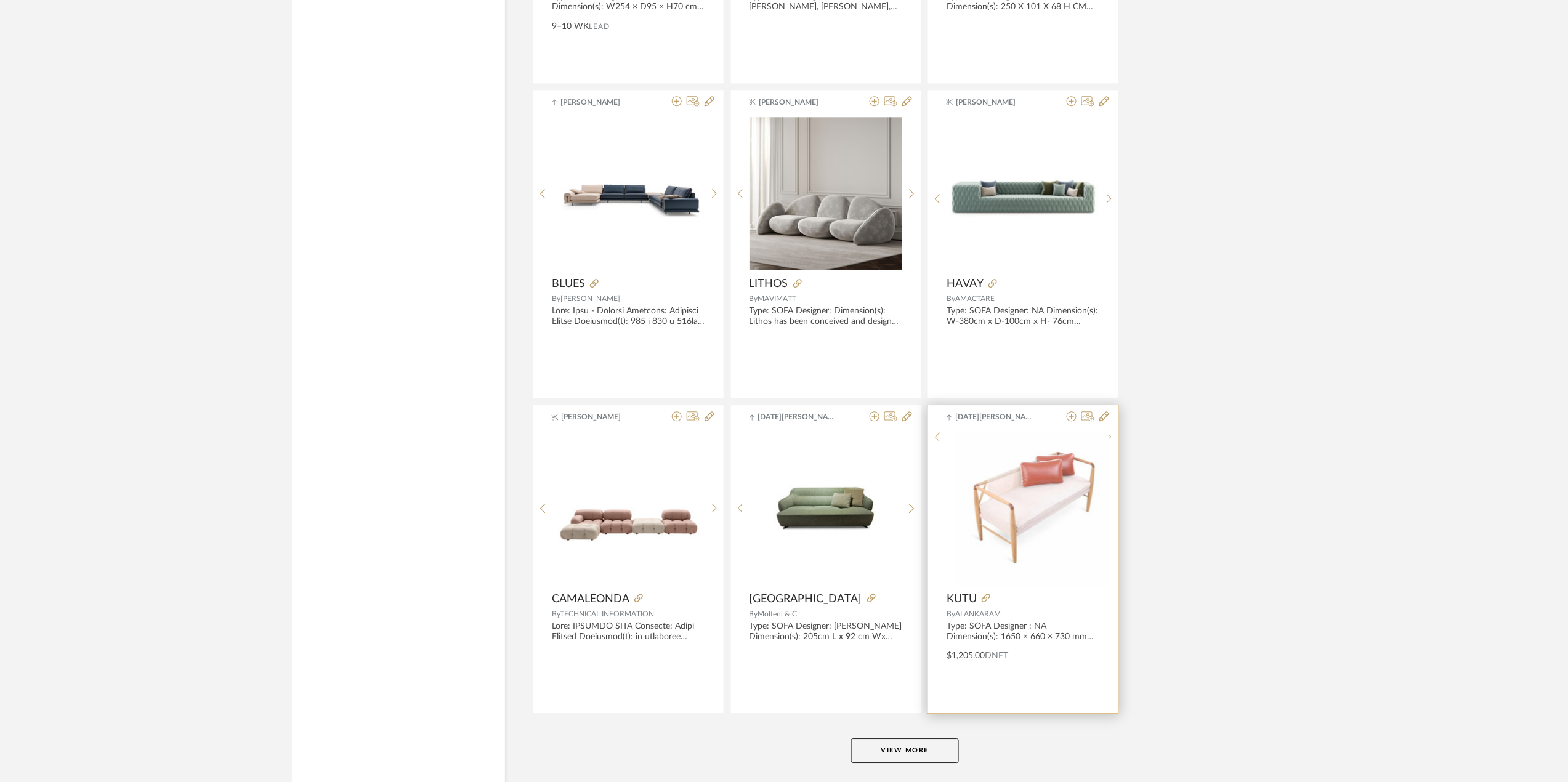
scroll to position [10981, 0]
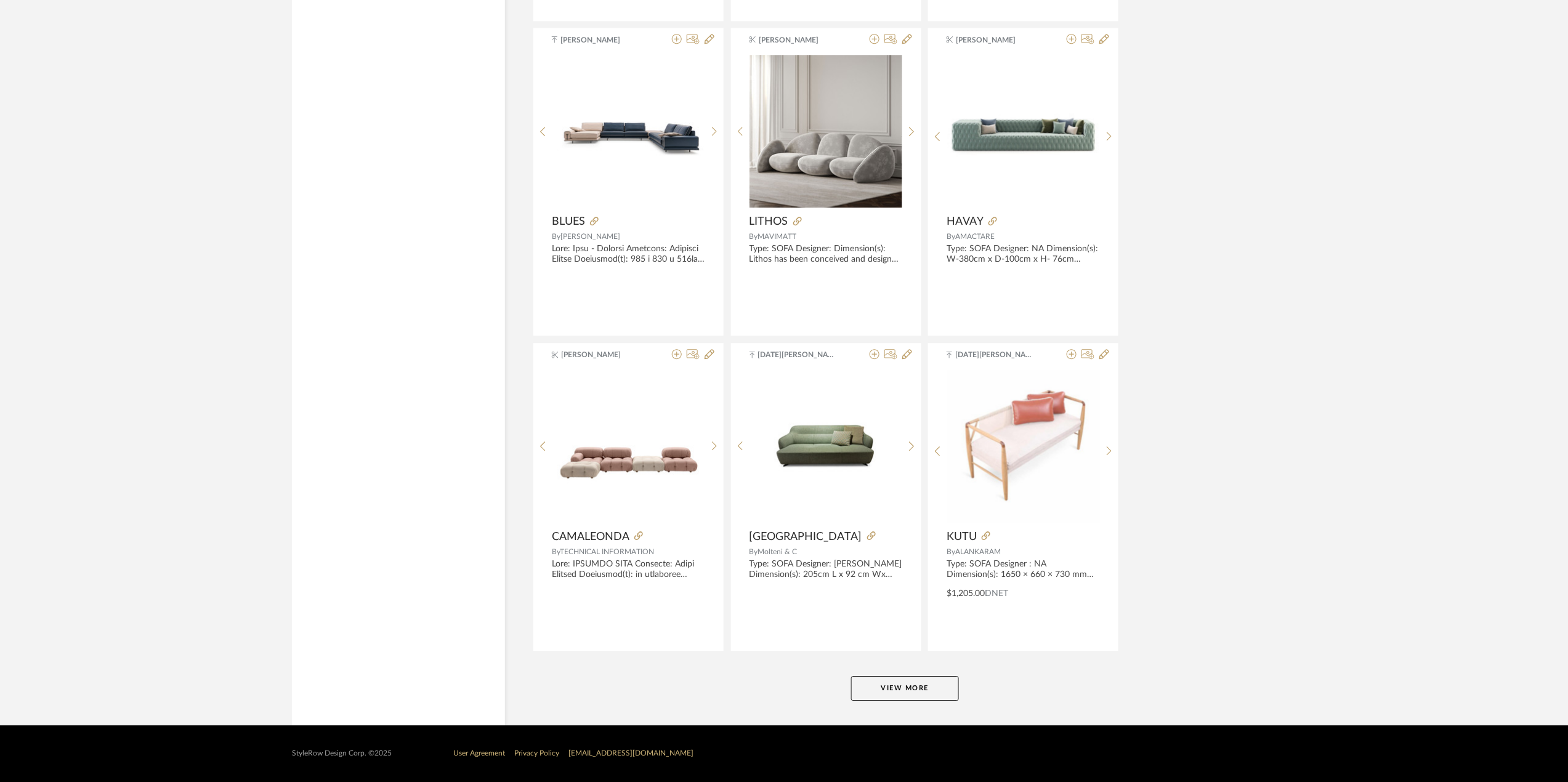
drag, startPoint x: 912, startPoint y: 702, endPoint x: 885, endPoint y: 700, distance: 27.1
click at [885, 700] on button "View More" at bounding box center [905, 688] width 108 height 25
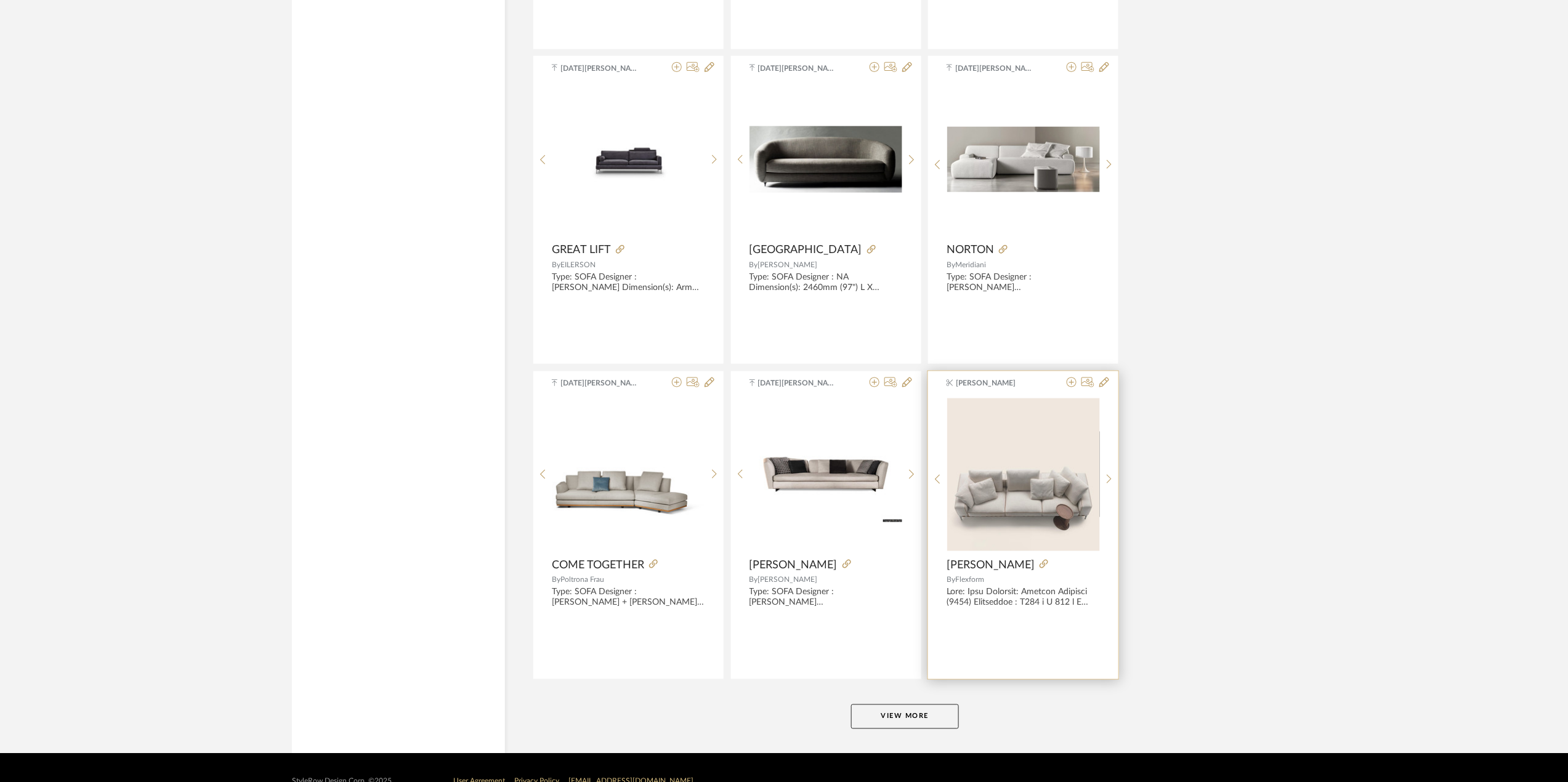
scroll to position [14774, 0]
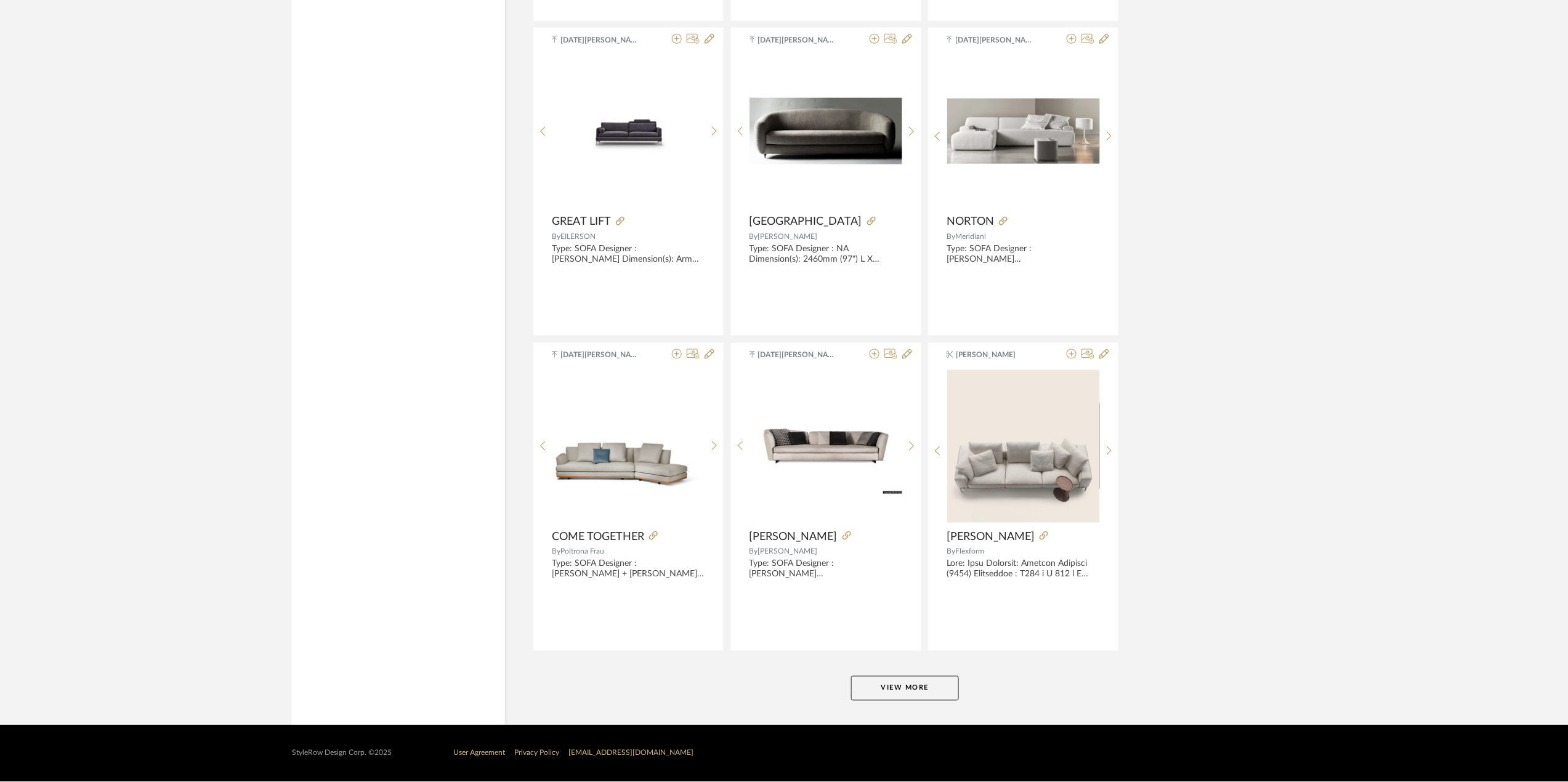
click at [917, 686] on button "View More" at bounding box center [905, 688] width 108 height 25
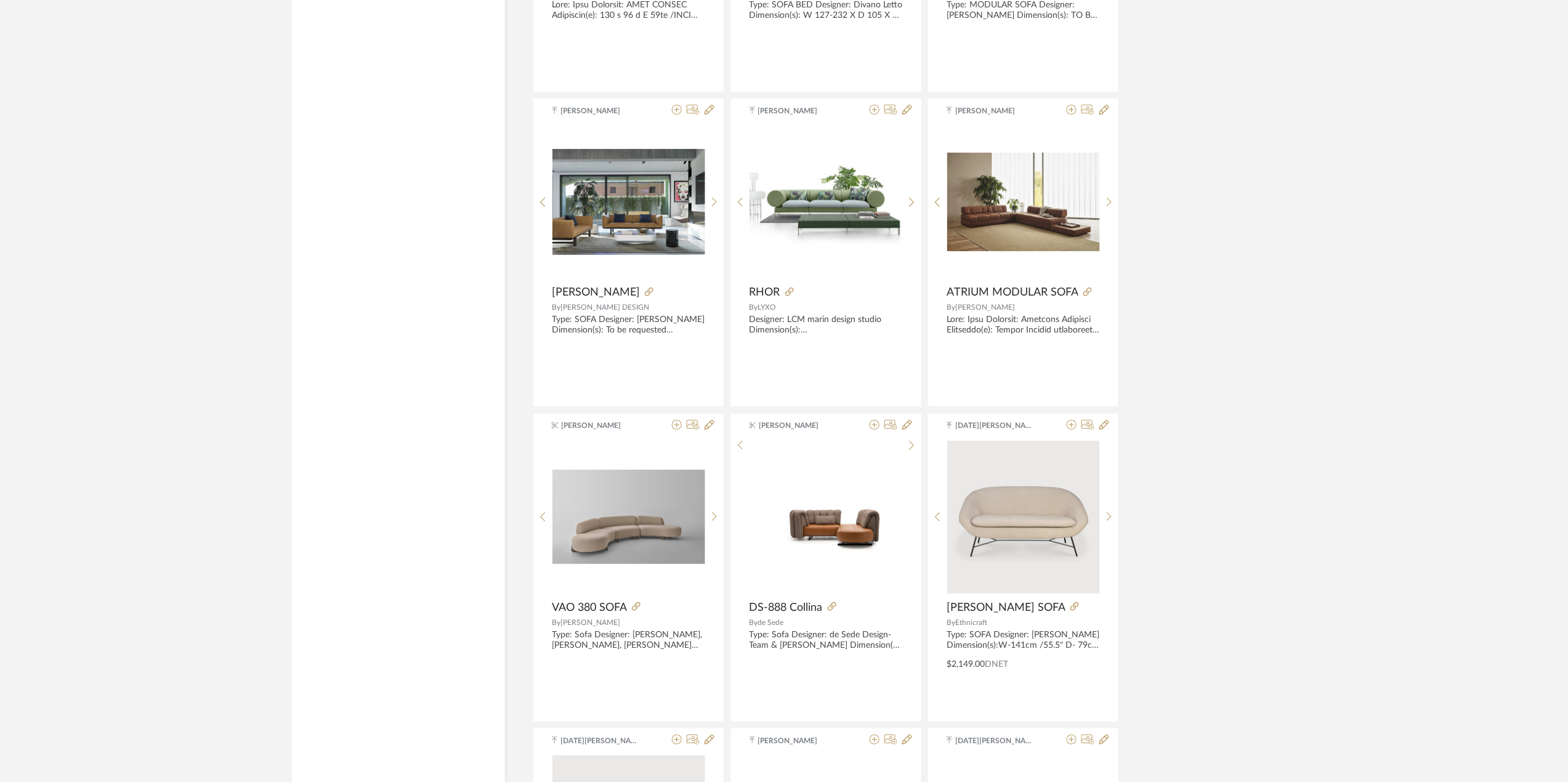
scroll to position [16580, 0]
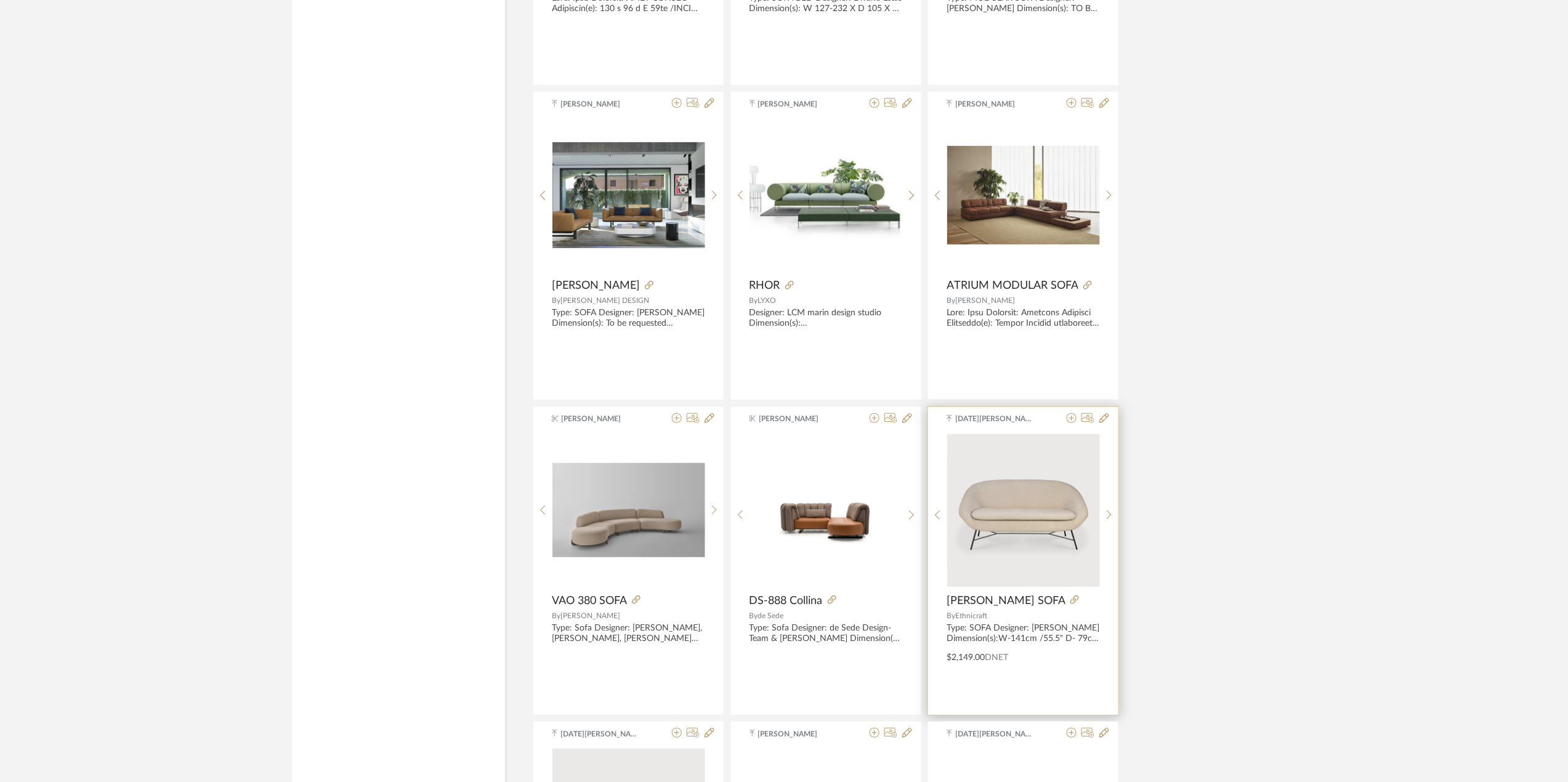
click at [1005, 608] on span "BARROW SOFA" at bounding box center [1006, 600] width 119 height 14
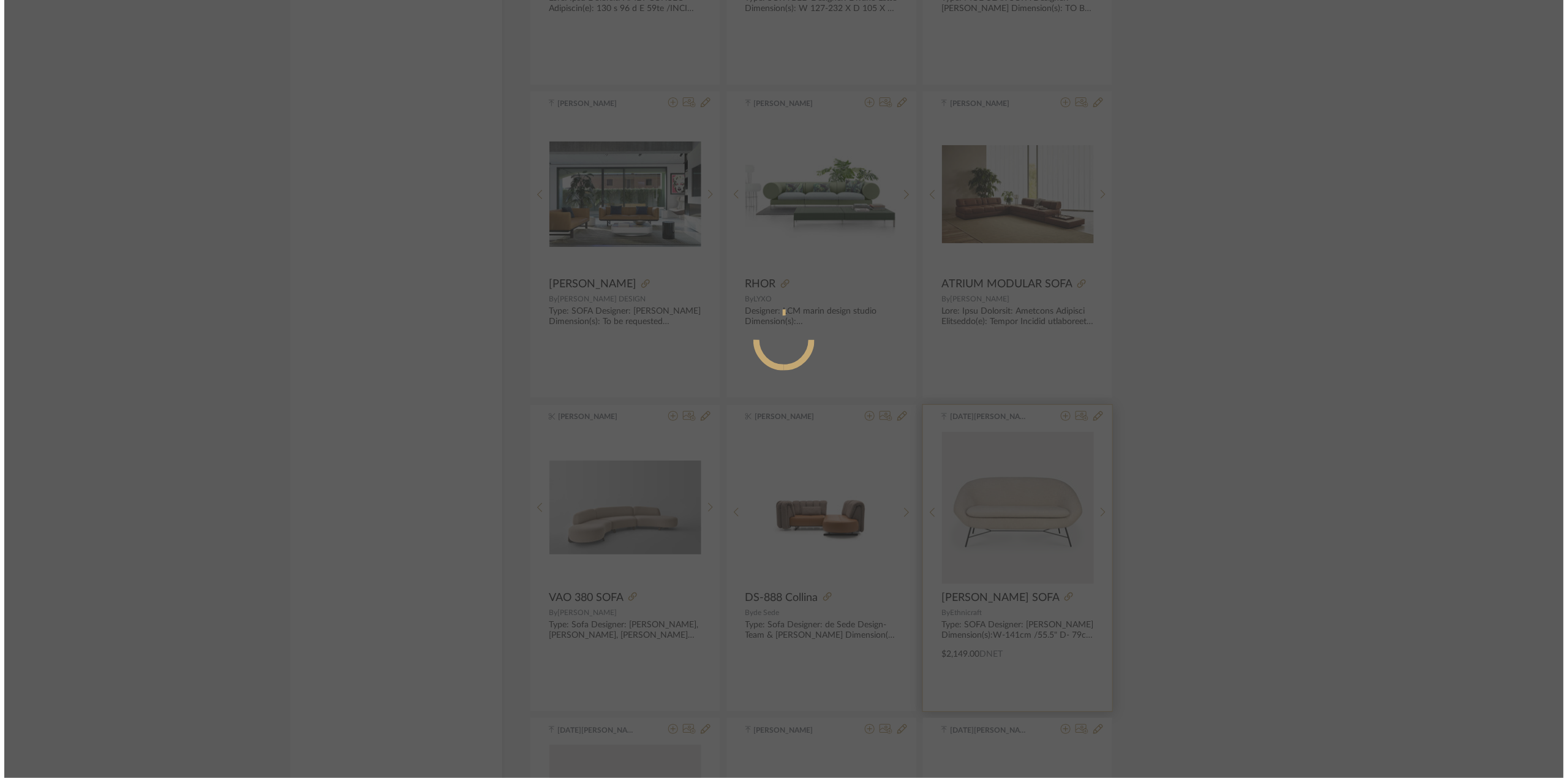
scroll to position [0, 0]
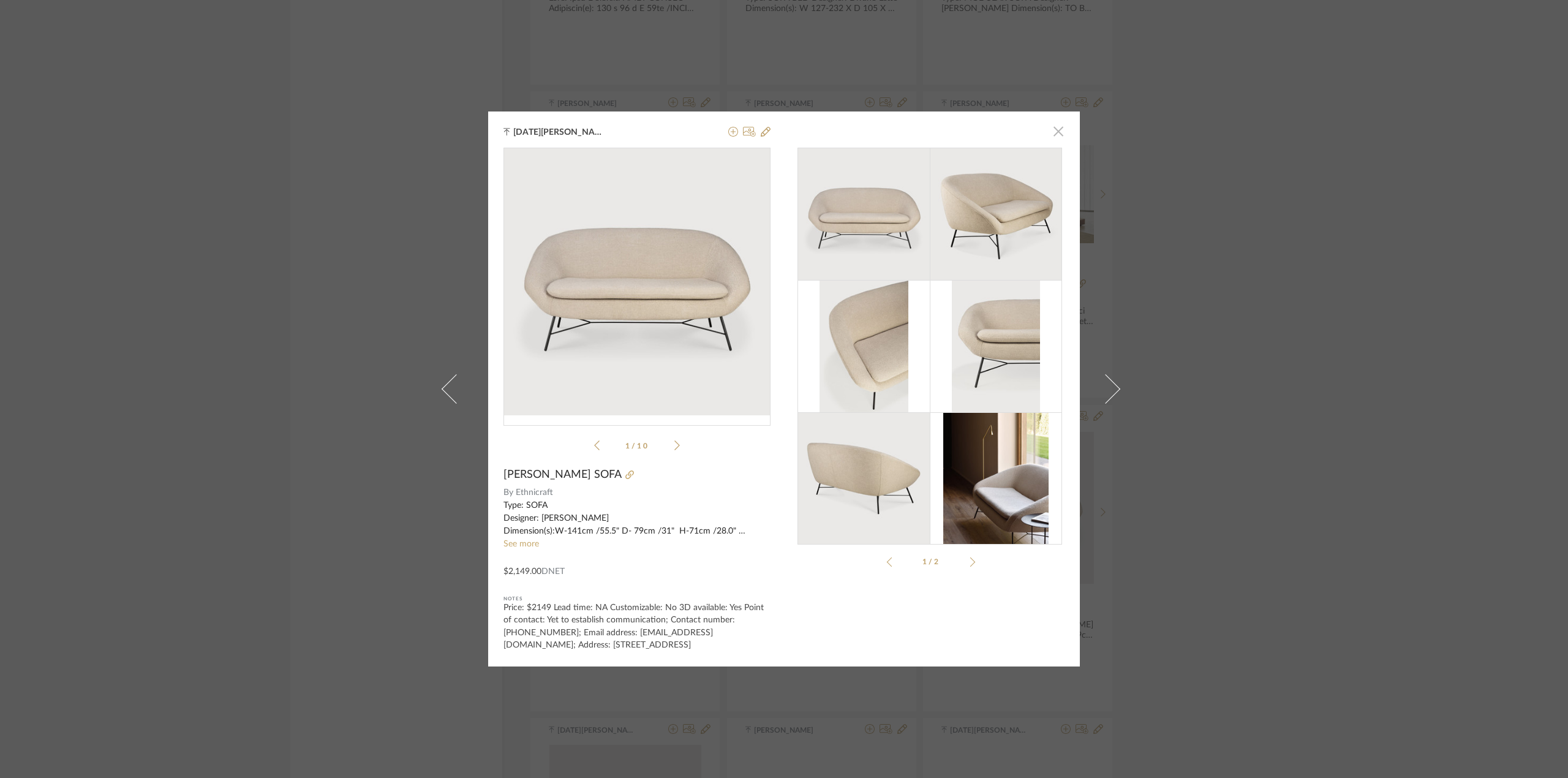
click at [1056, 130] on span "button" at bounding box center [1058, 131] width 25 height 25
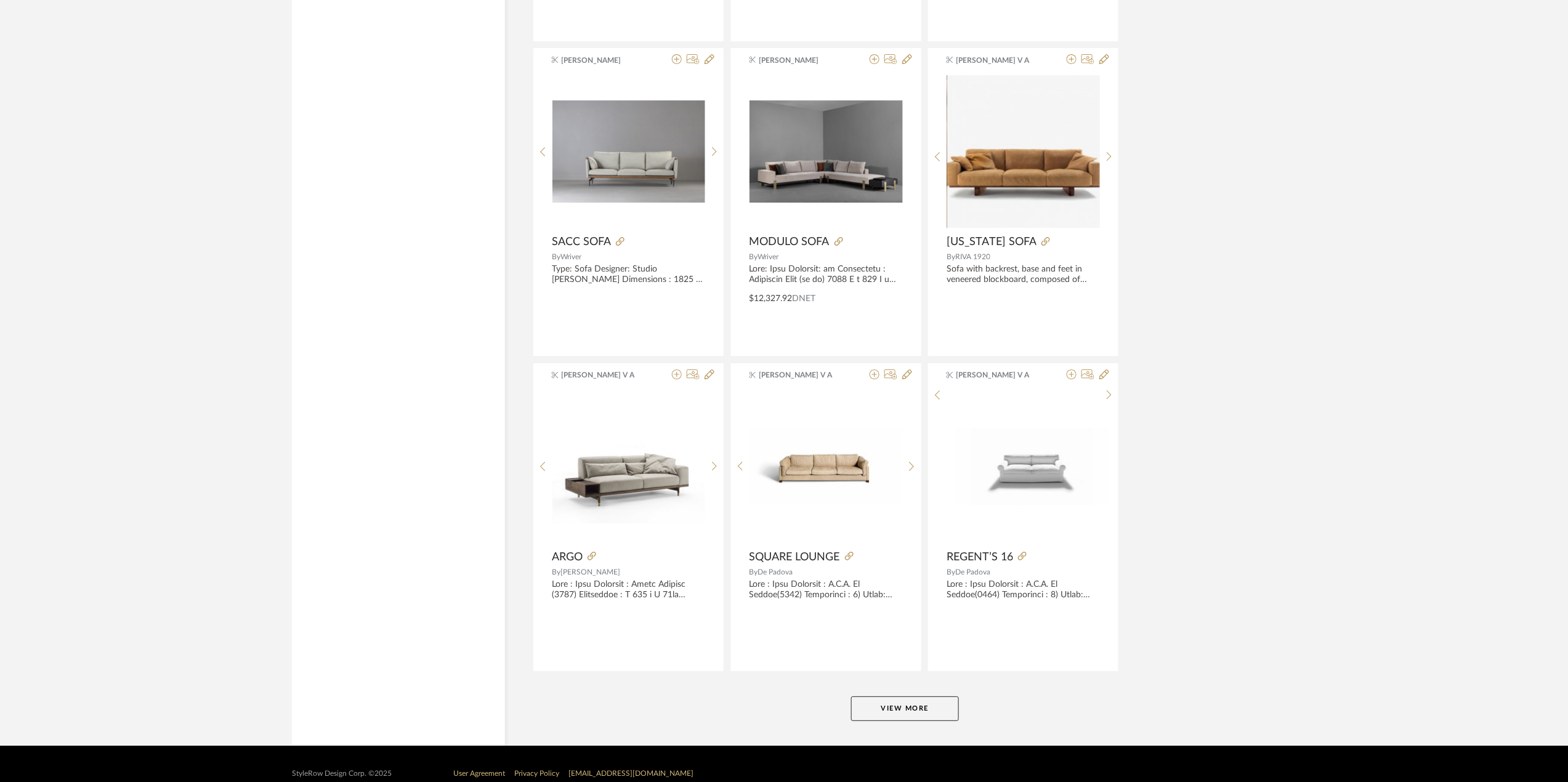
scroll to position [18559, 0]
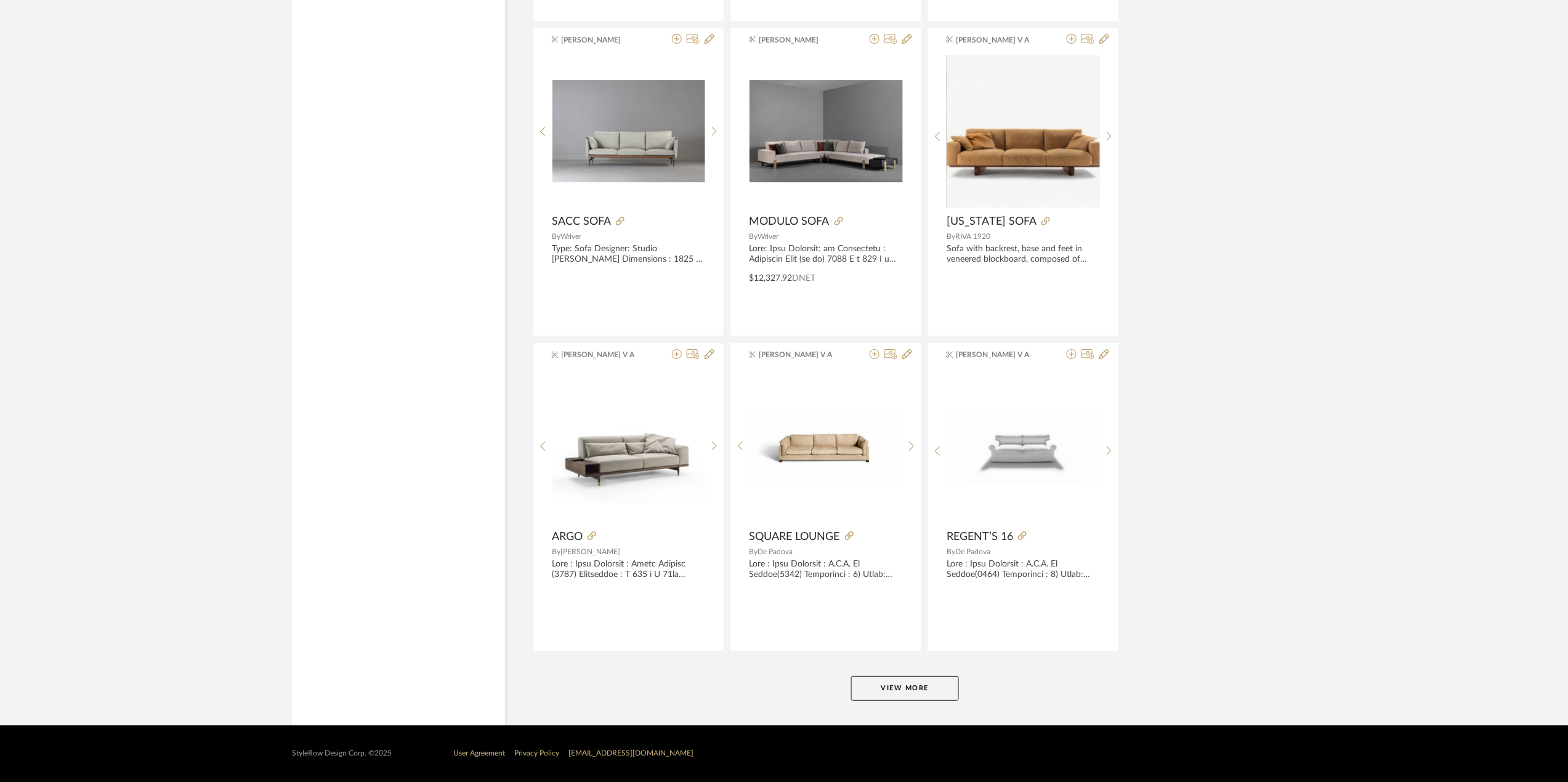
drag, startPoint x: 928, startPoint y: 680, endPoint x: 903, endPoint y: 686, distance: 25.7
click at [903, 686] on button "View More" at bounding box center [905, 688] width 108 height 25
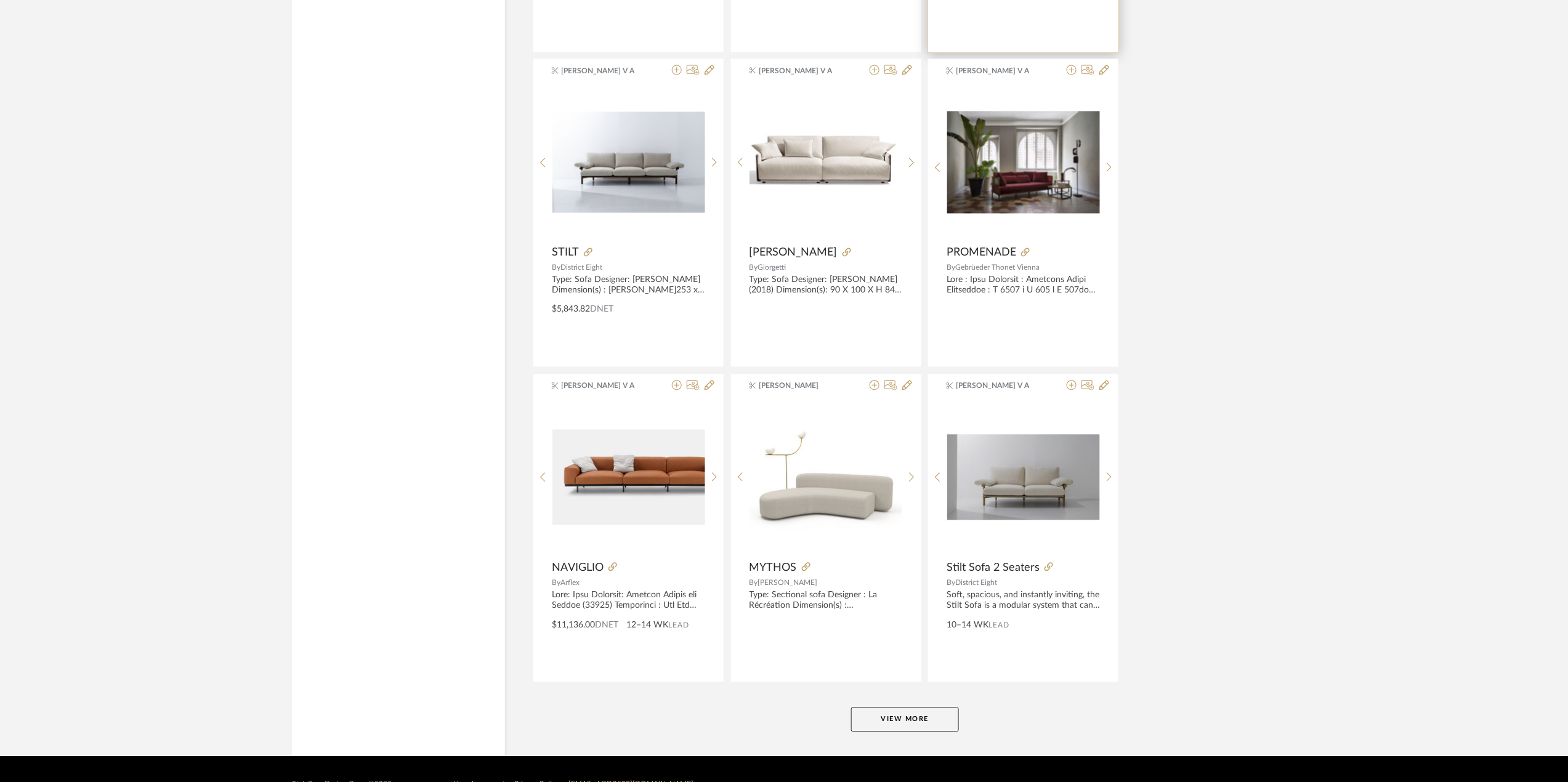
scroll to position [22336, 0]
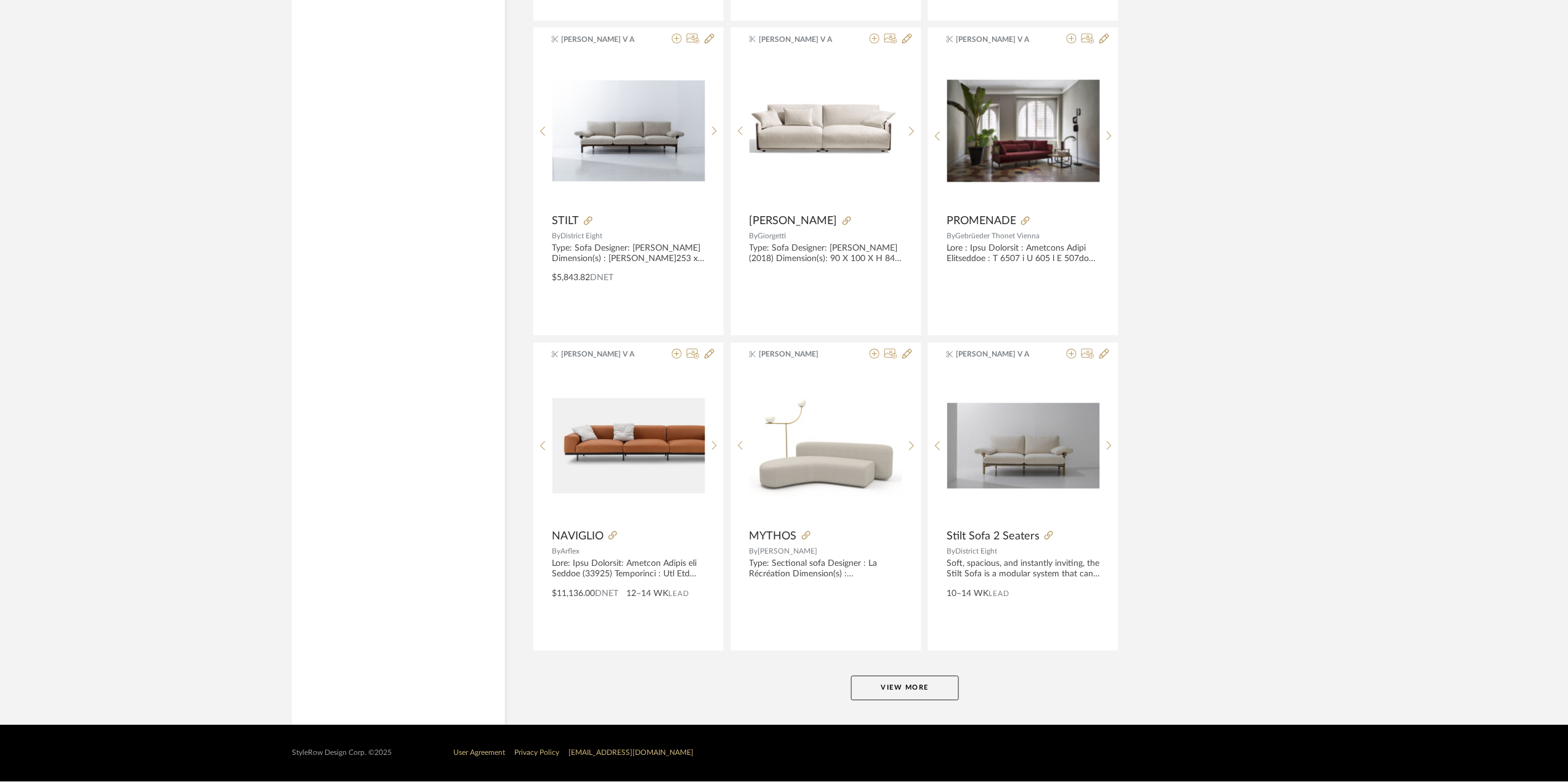
click at [913, 700] on button "View More" at bounding box center [905, 688] width 108 height 25
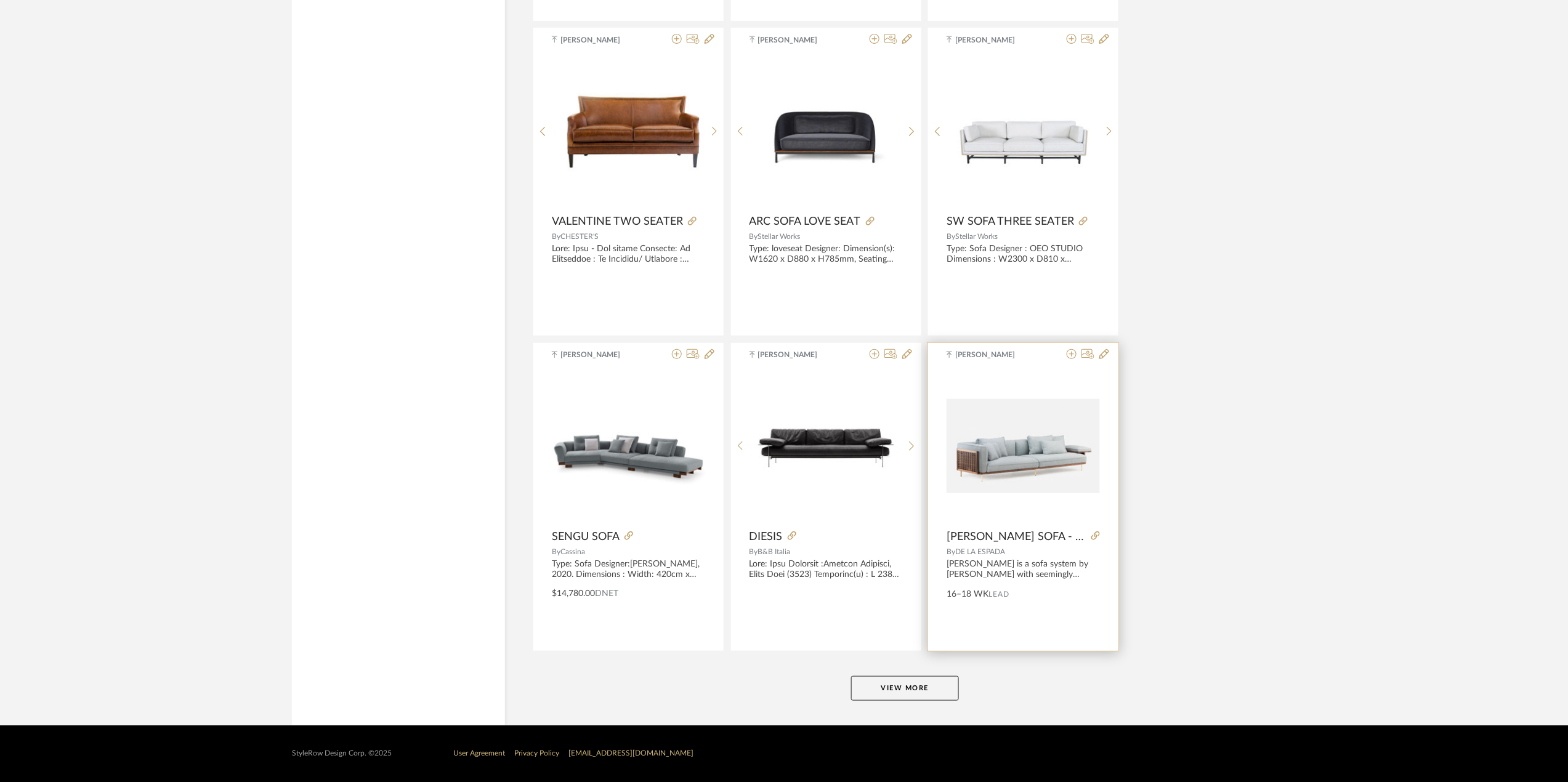
scroll to position [26130, 0]
click at [931, 693] on button "View More" at bounding box center [905, 688] width 108 height 25
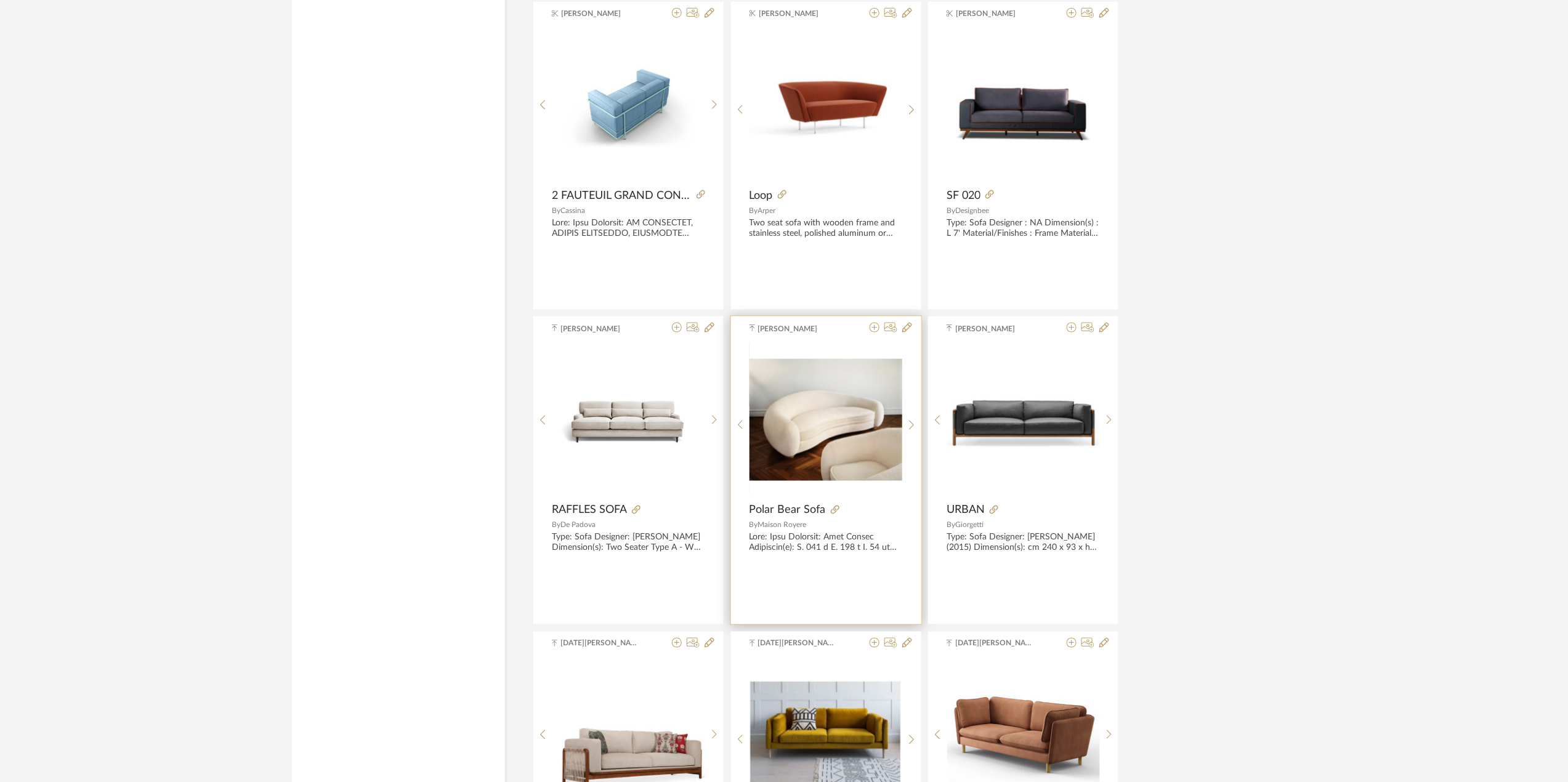
scroll to position [12573, 0]
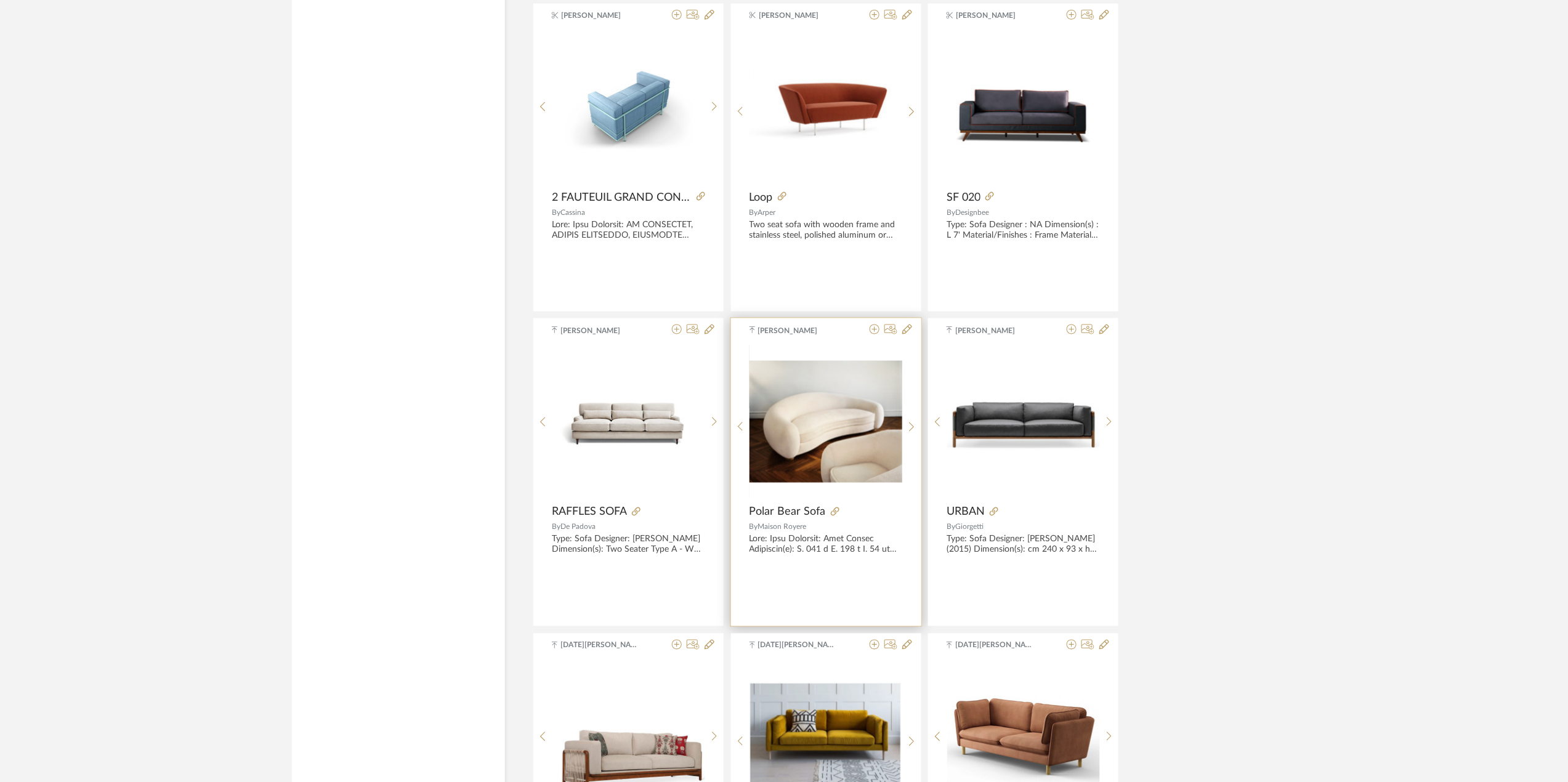
drag, startPoint x: 838, startPoint y: 447, endPoint x: 811, endPoint y: 471, distance: 36.1
click at [811, 471] on img "0" at bounding box center [826, 421] width 153 height 121
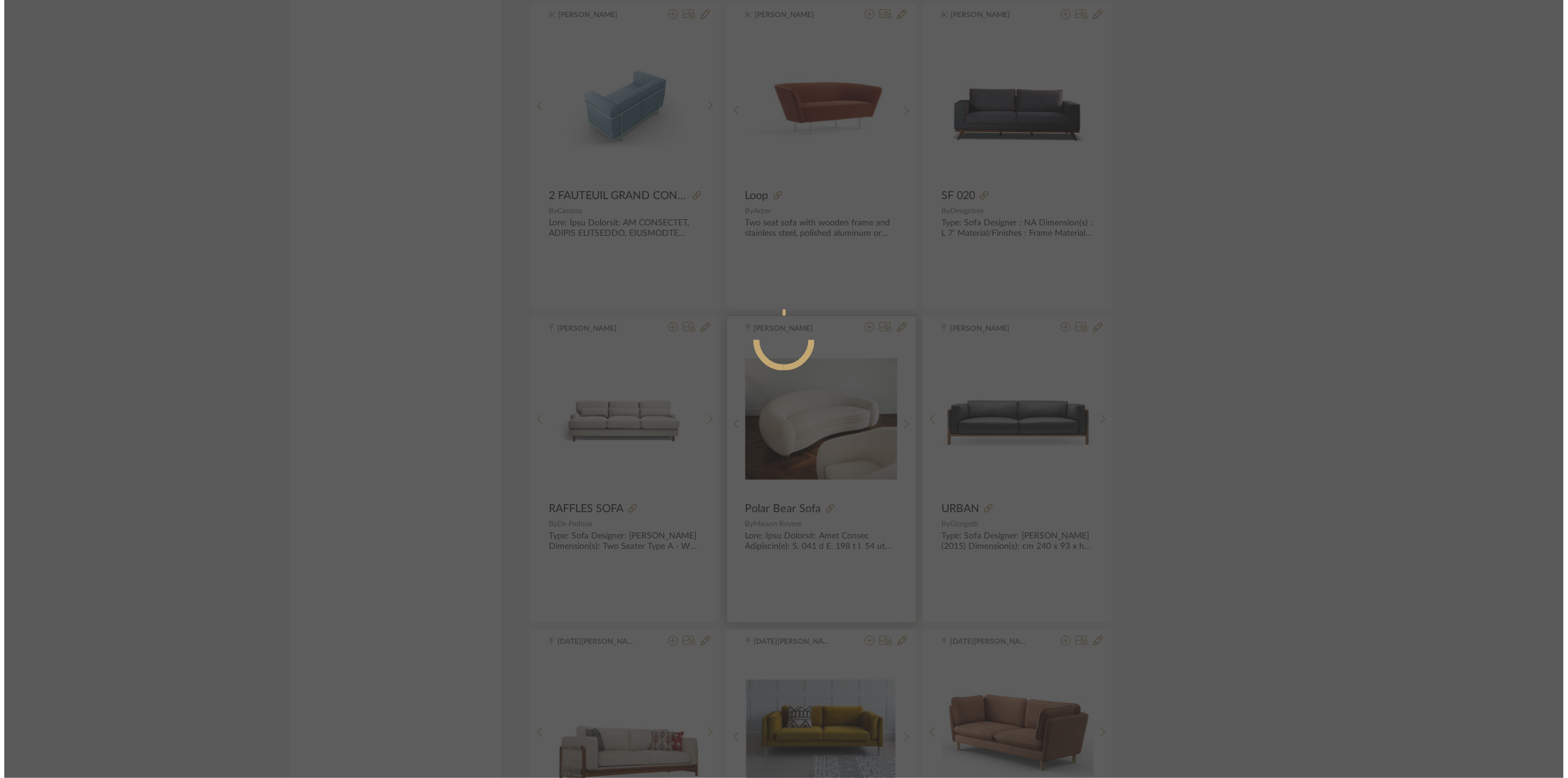
scroll to position [0, 0]
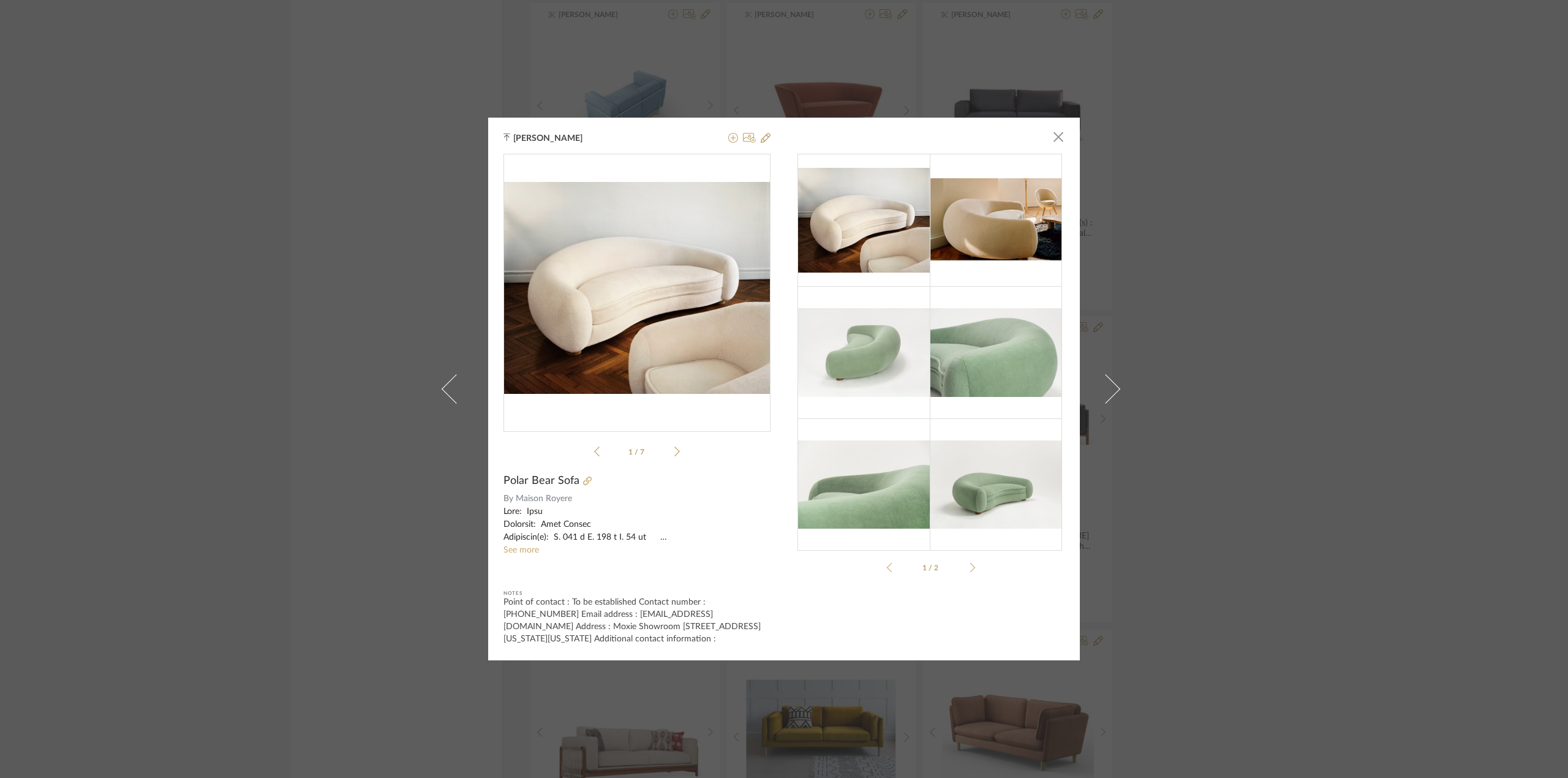
click at [985, 524] on img at bounding box center [995, 484] width 132 height 88
click at [980, 501] on img at bounding box center [995, 484] width 132 height 88
click at [1093, 395] on span at bounding box center [1106, 389] width 29 height 29
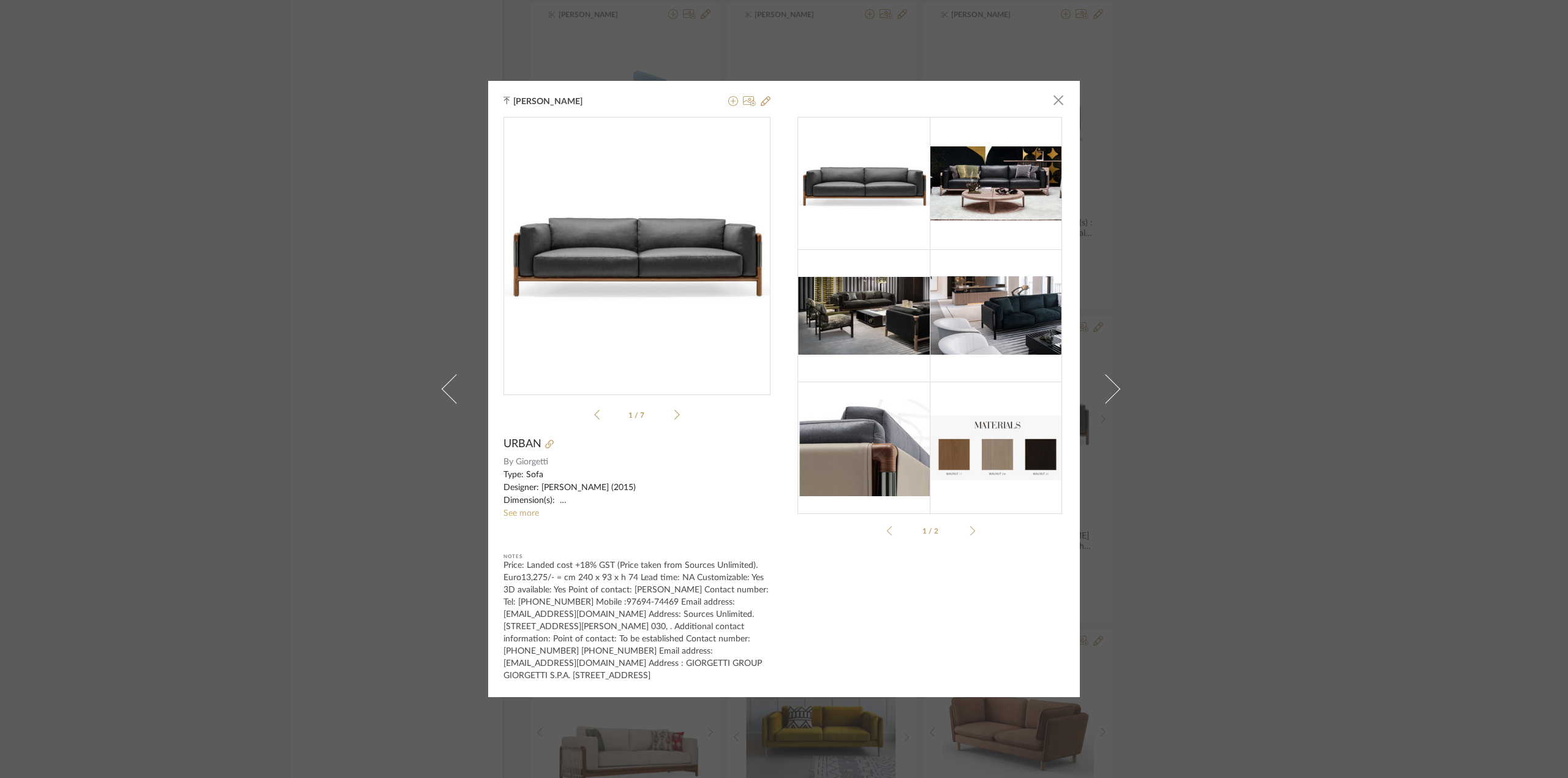
click at [1041, 103] on dialog-close "×" at bounding box center [931, 102] width 267 height 29
click at [1053, 106] on span "button" at bounding box center [1058, 100] width 25 height 25
